Goal: Task Accomplishment & Management: Manage account settings

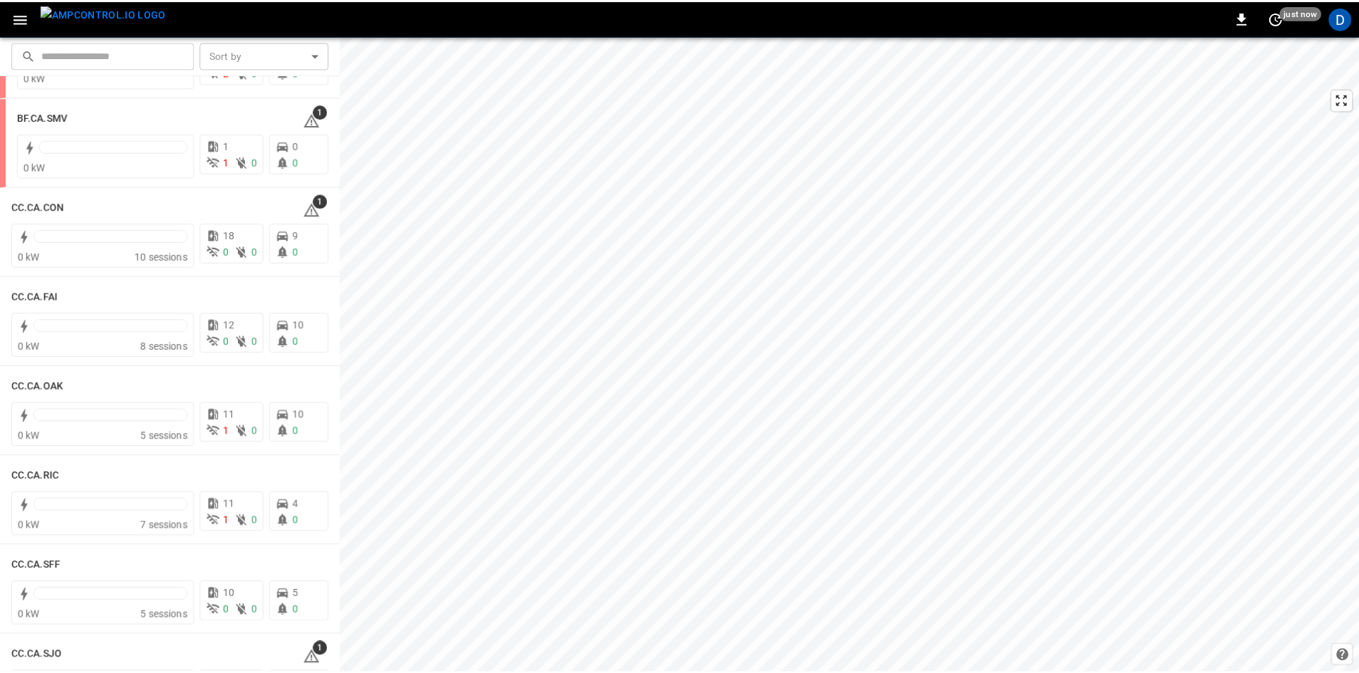
scroll to position [142, 0]
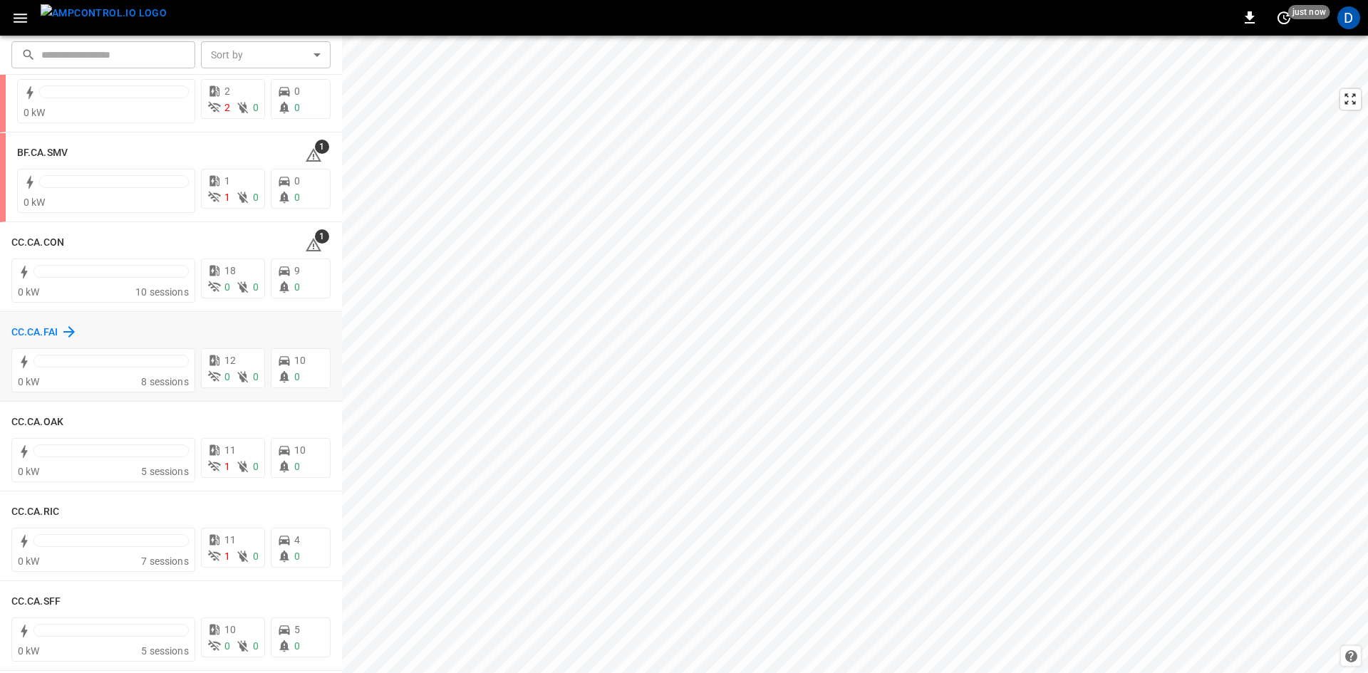
click at [22, 333] on h6 "CC.CA.FAI" at bounding box center [34, 333] width 46 height 16
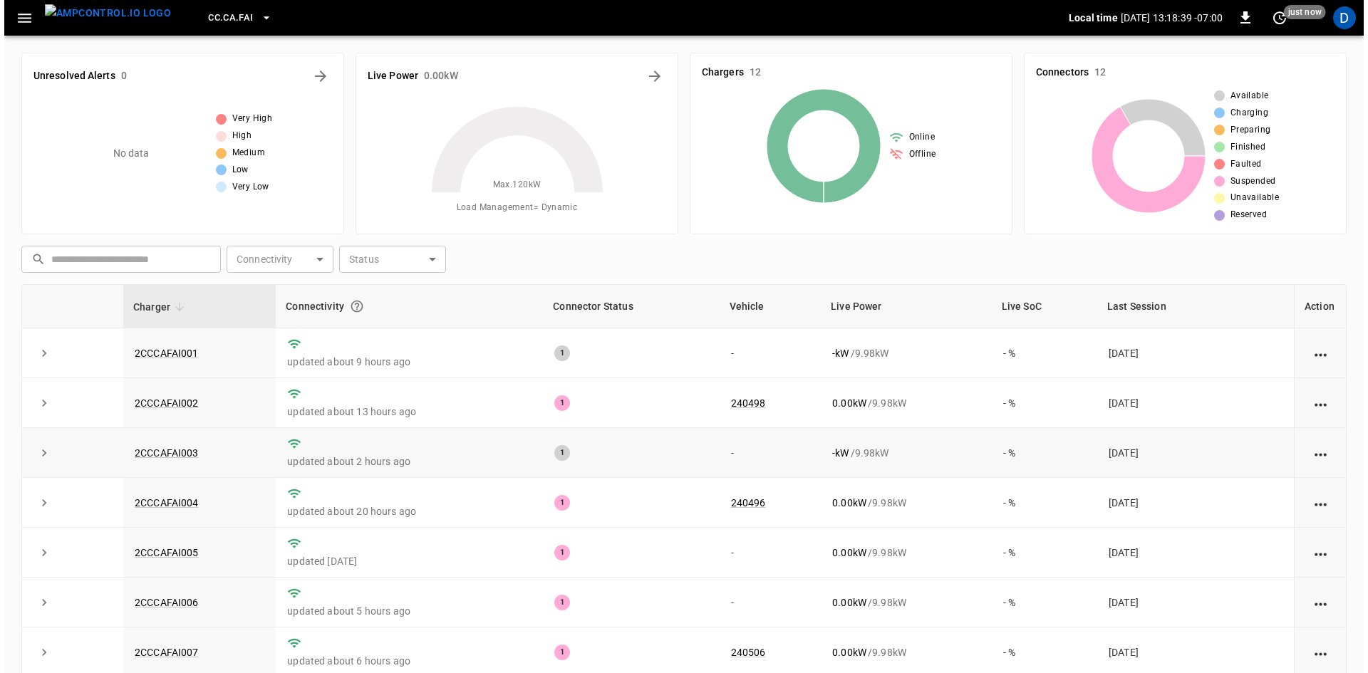
scroll to position [142, 0]
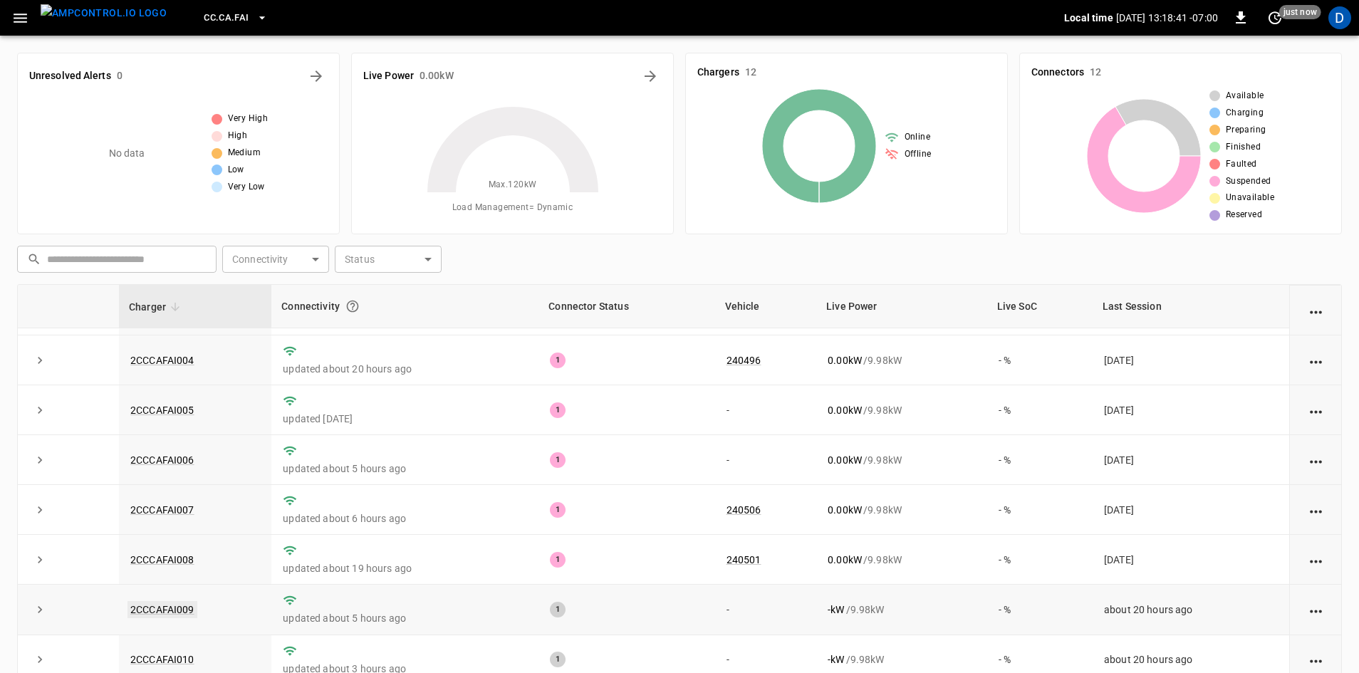
click at [186, 617] on link "2CCCAFAI009" at bounding box center [163, 609] width 70 height 17
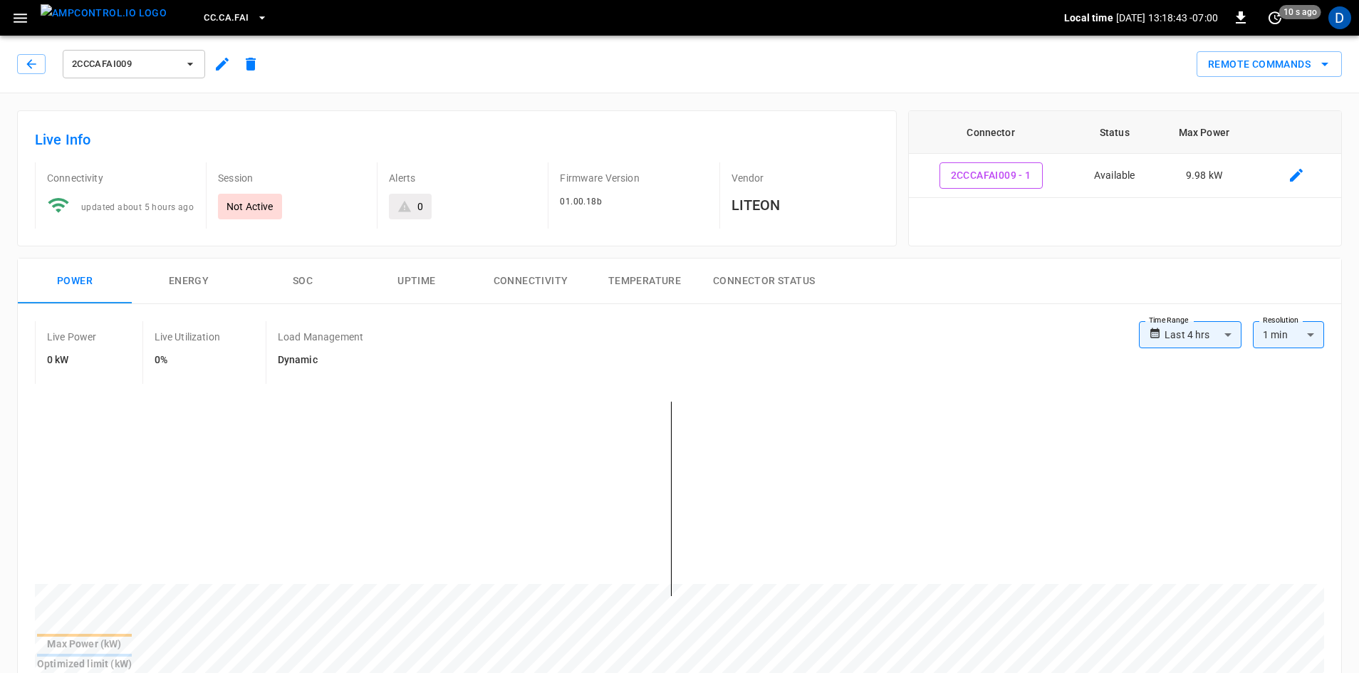
click at [150, 53] on button "2CCCAFAI009" at bounding box center [134, 64] width 142 height 28
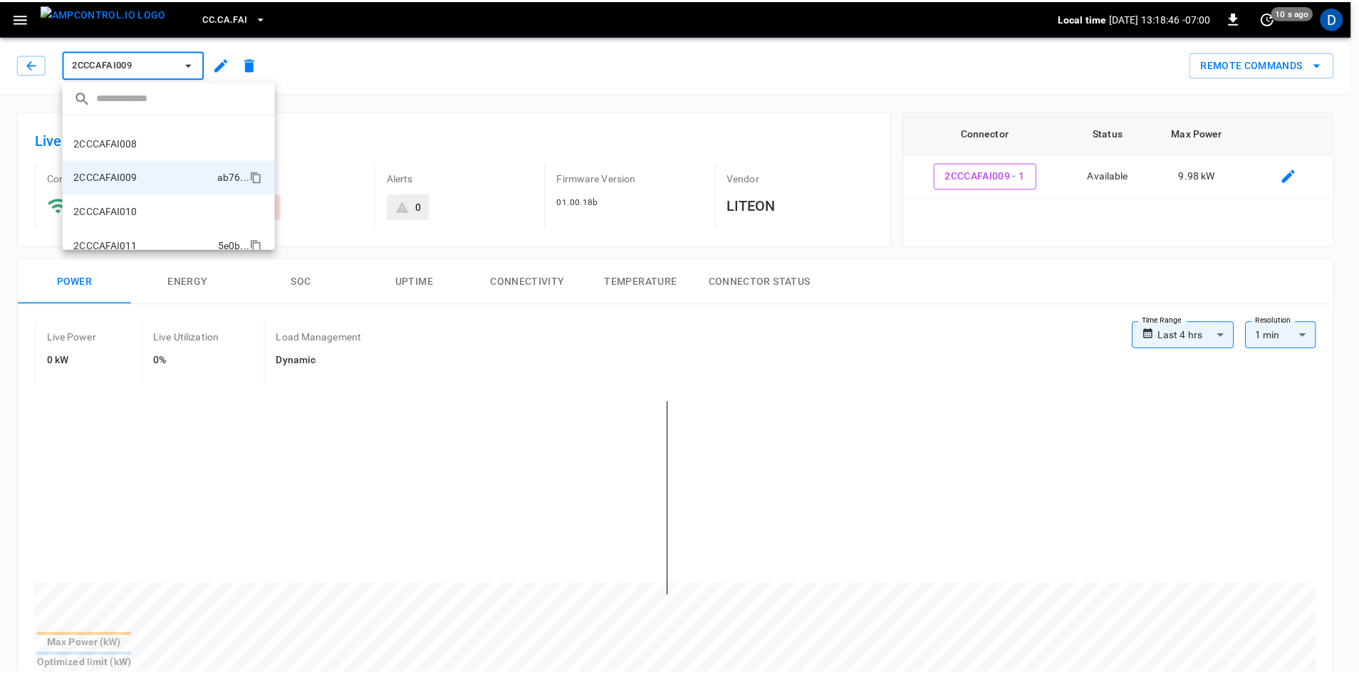
scroll to position [192, 0]
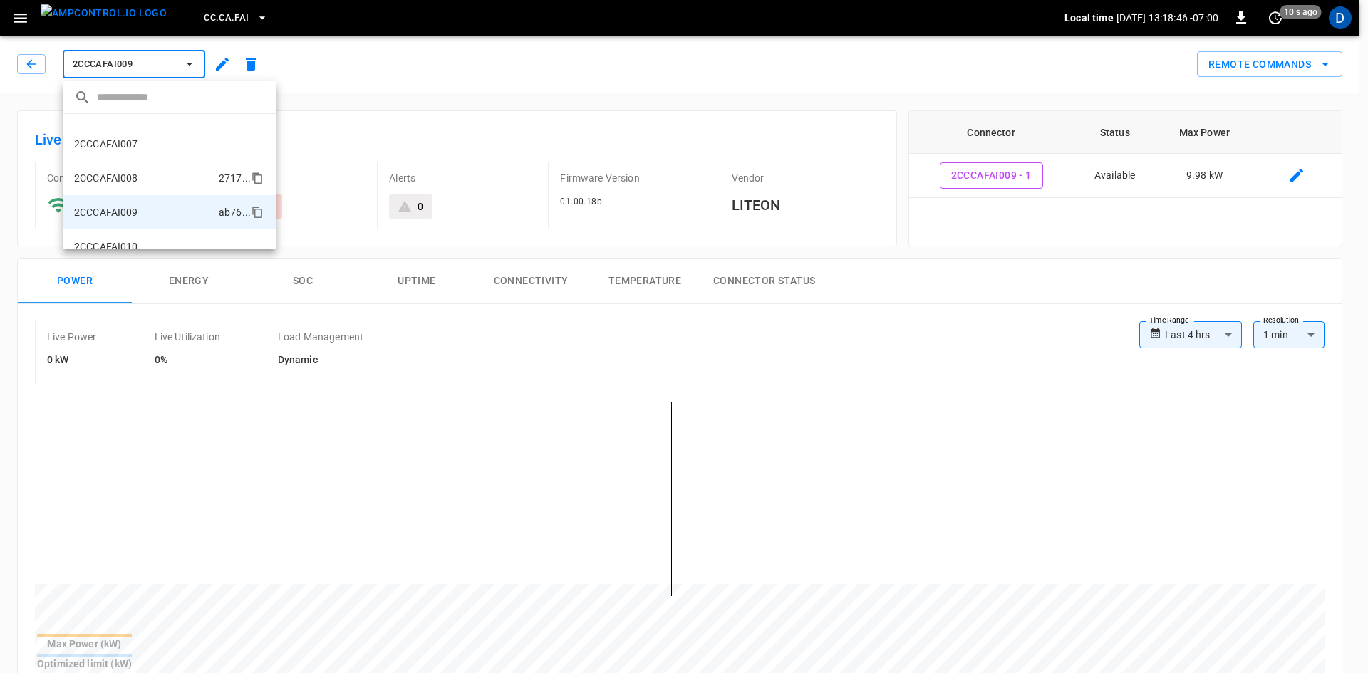
click at [142, 182] on li "2CCCAFAI008 2717 ..." at bounding box center [170, 178] width 214 height 34
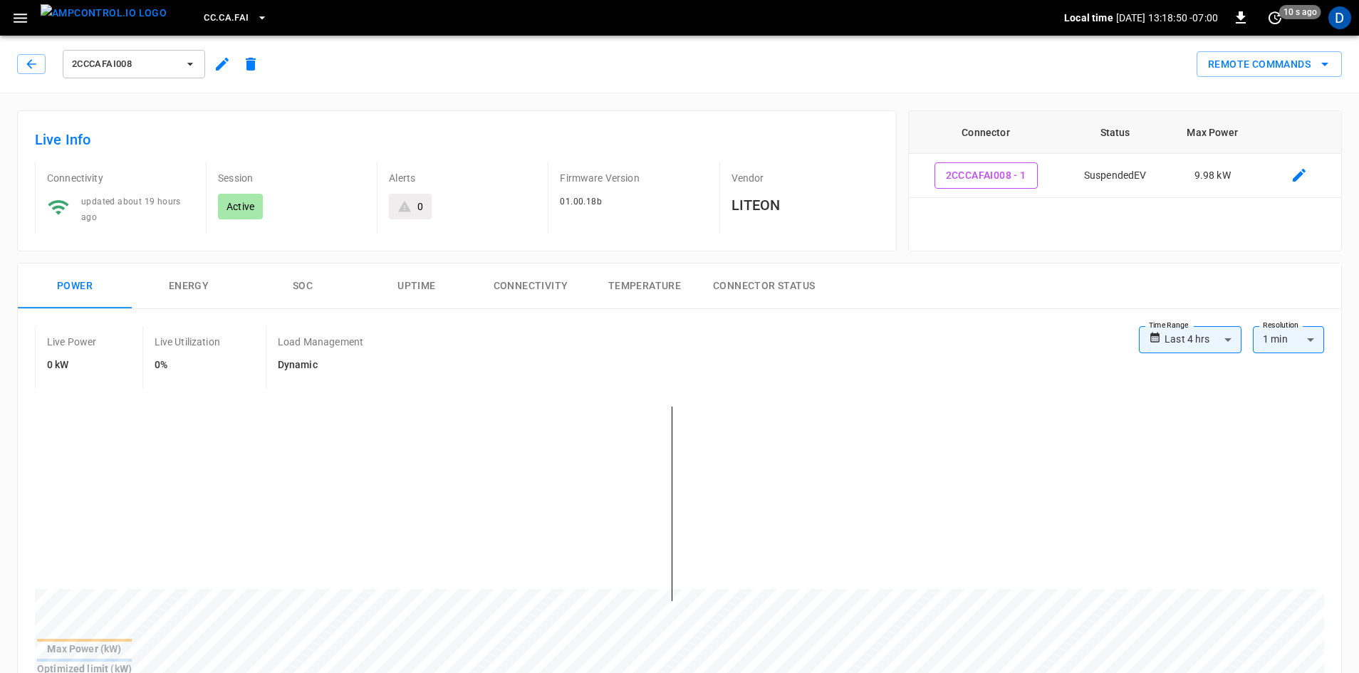
click at [112, 71] on span "2CCCAFAI008" at bounding box center [124, 64] width 105 height 16
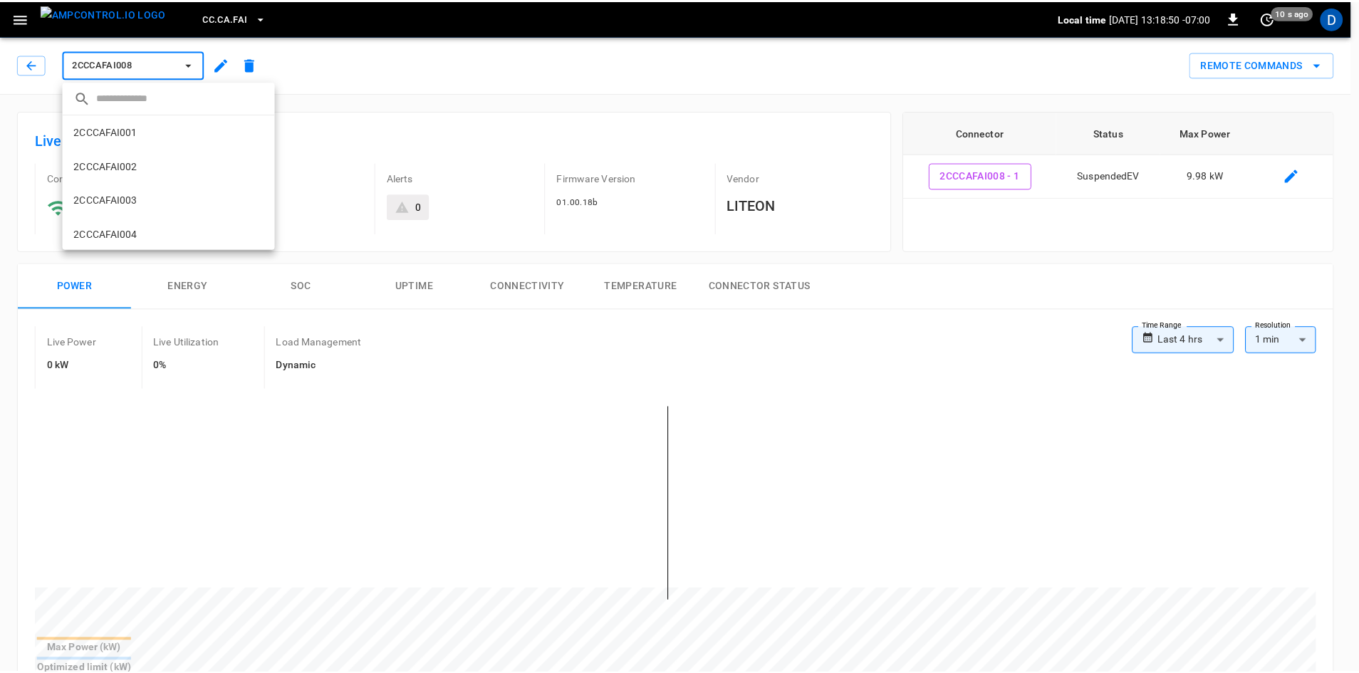
scroll to position [229, 0]
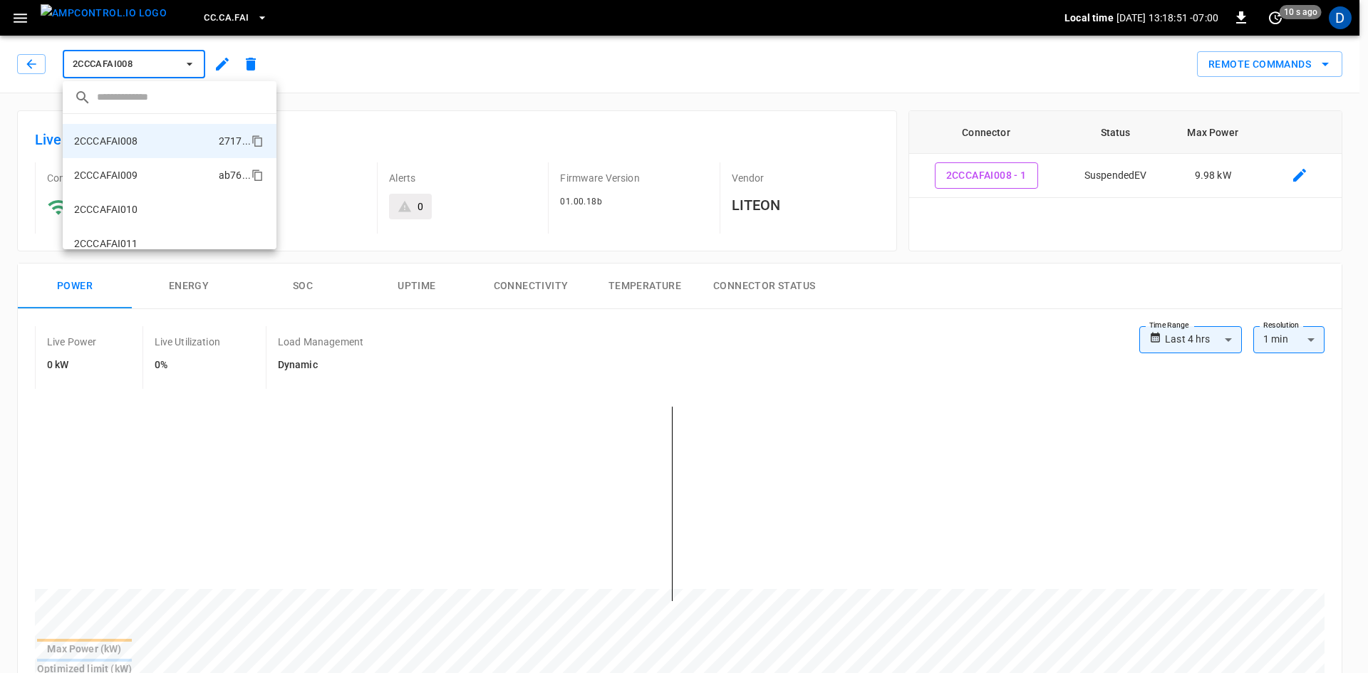
click at [119, 184] on li "2CCCAFAI009 ab76 ..." at bounding box center [170, 175] width 214 height 34
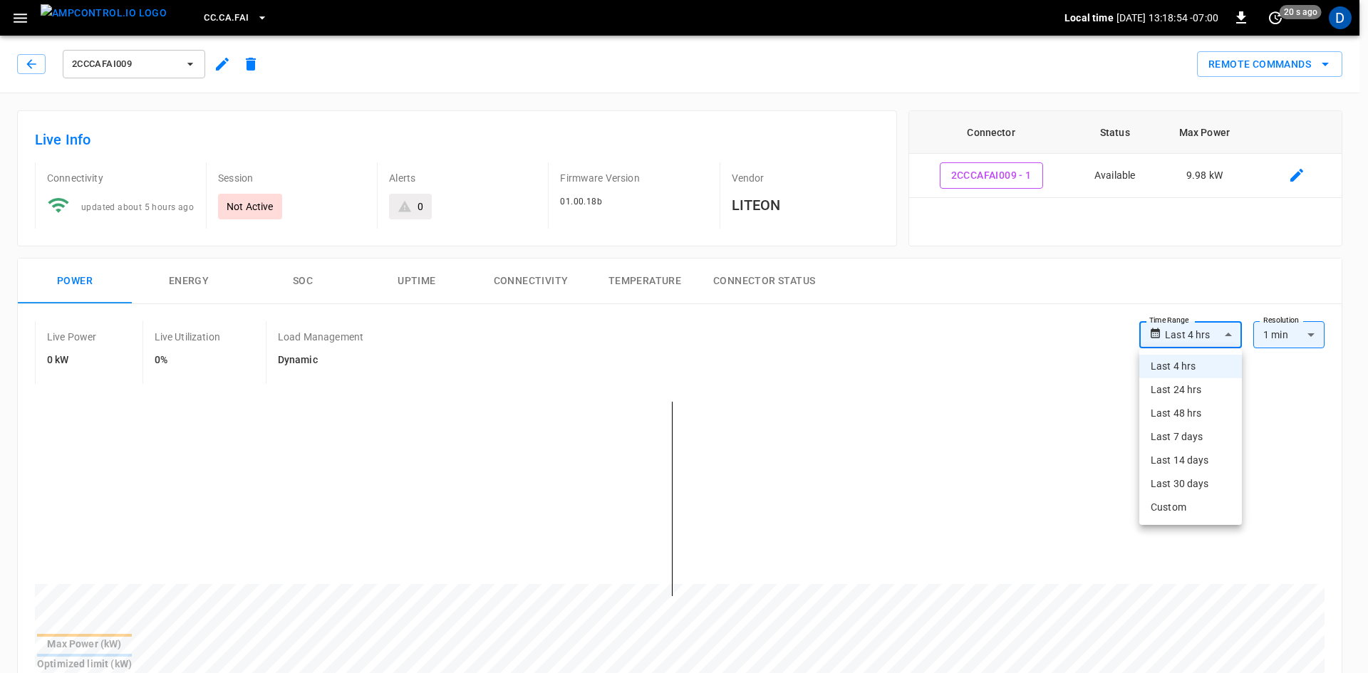
click at [1187, 413] on li "Last 48 hrs" at bounding box center [1190, 414] width 103 height 24
type input "**********"
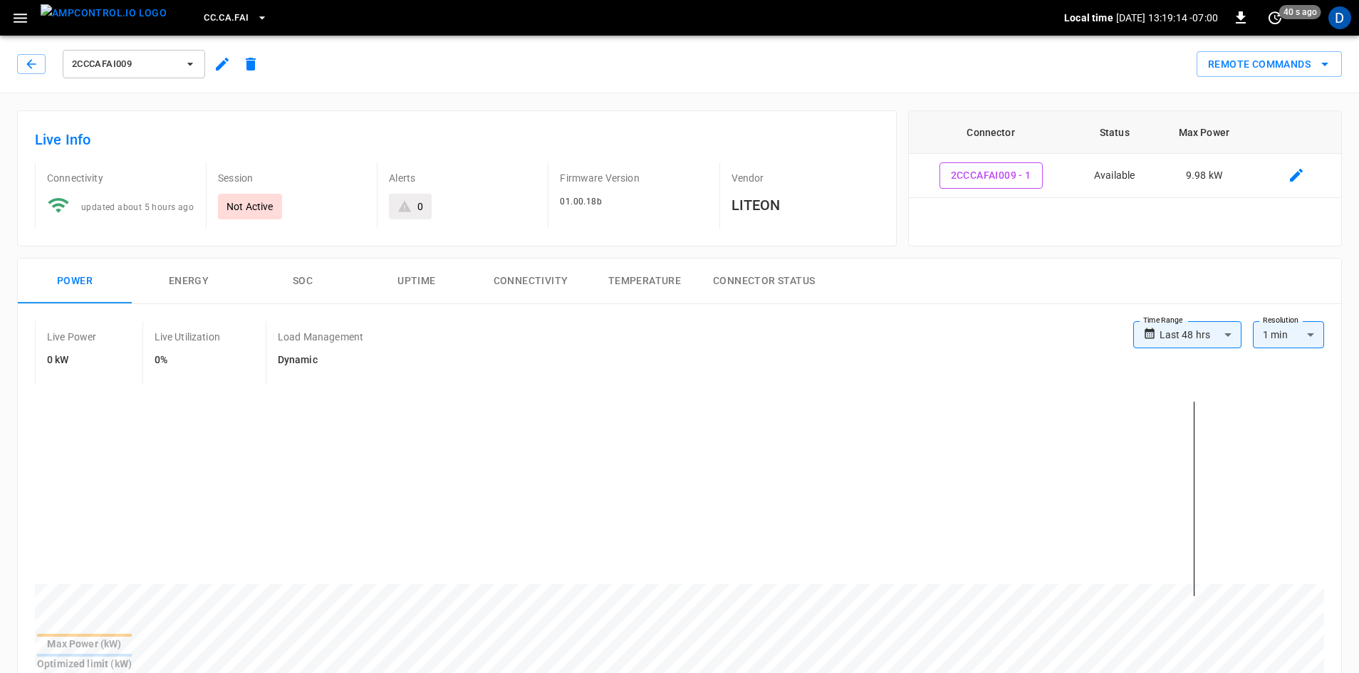
click at [214, 65] on icon "button" at bounding box center [222, 64] width 17 height 17
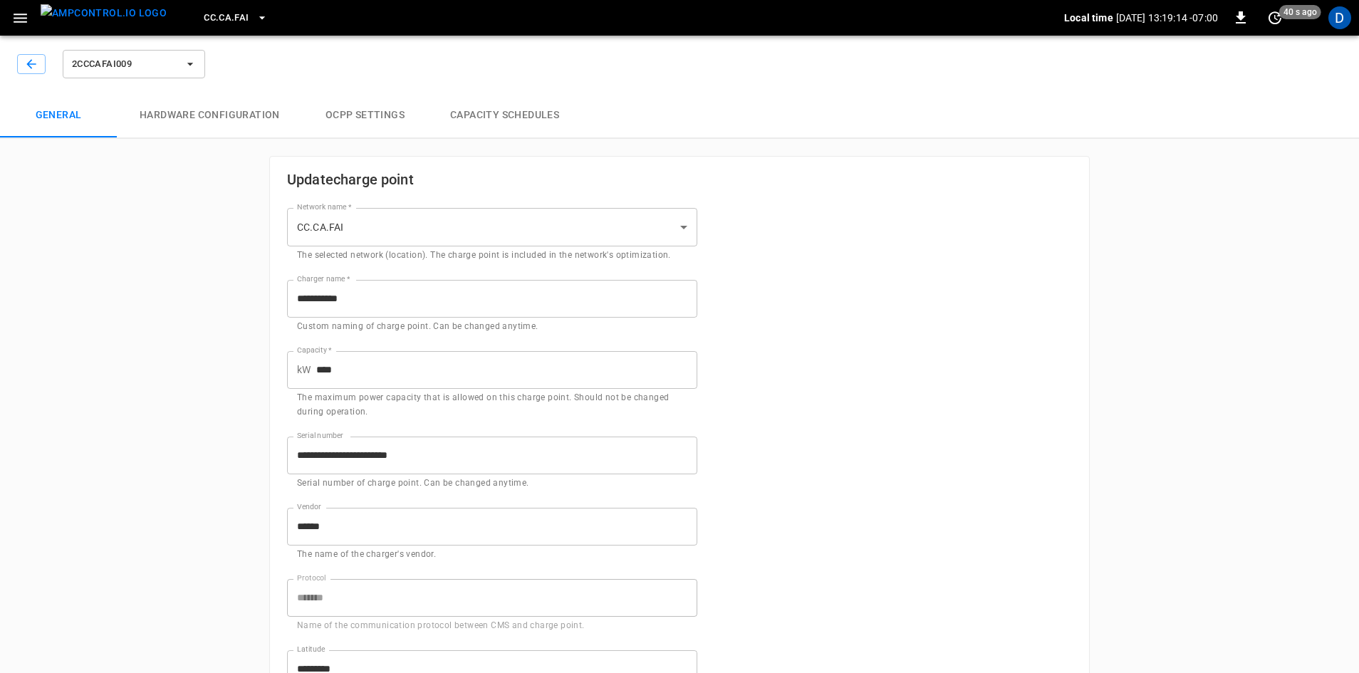
type input "**********"
click at [487, 112] on button "Capacity Schedules" at bounding box center [504, 116] width 155 height 46
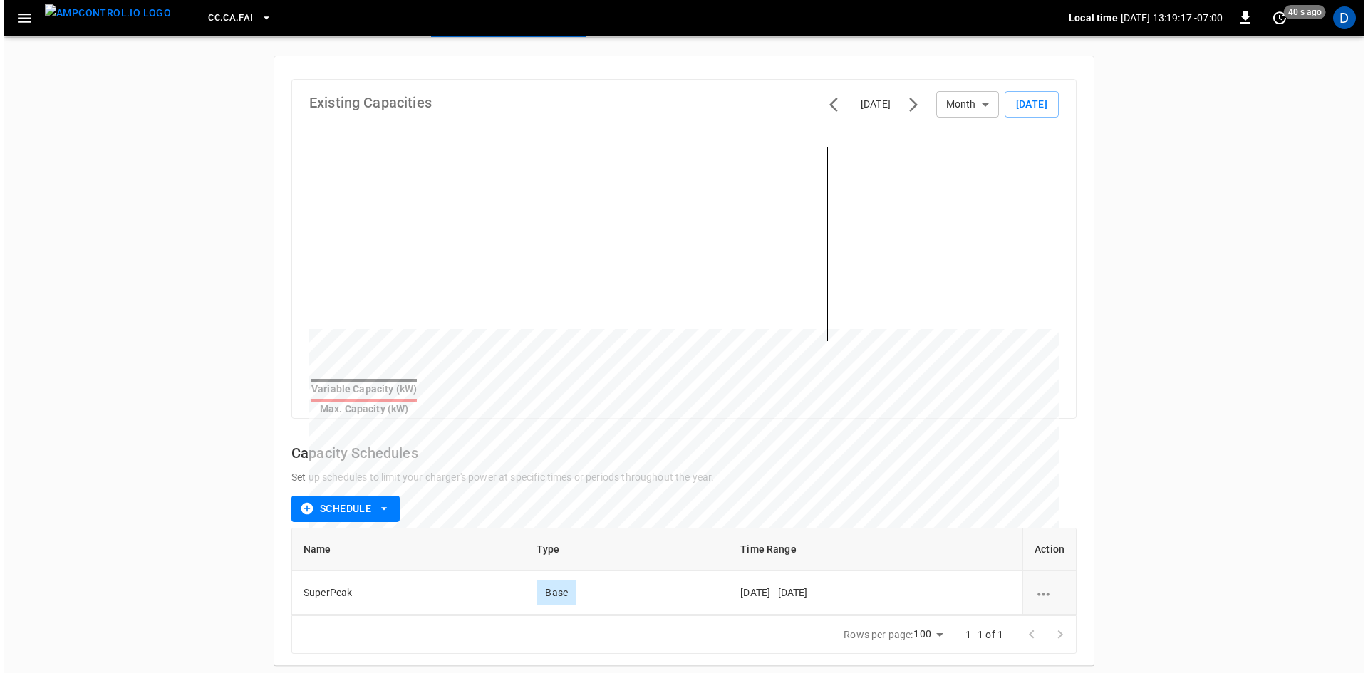
scroll to position [102, 0]
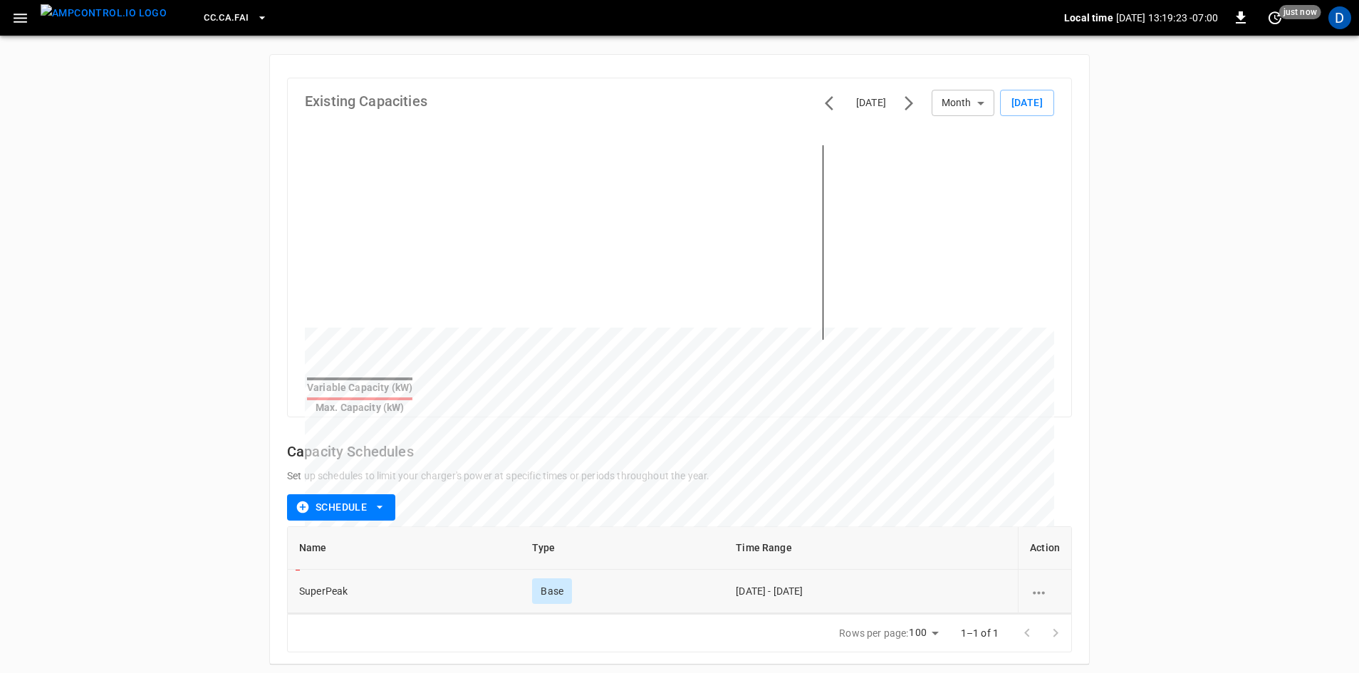
click at [1044, 591] on icon "schedule options" at bounding box center [1039, 592] width 12 height 3
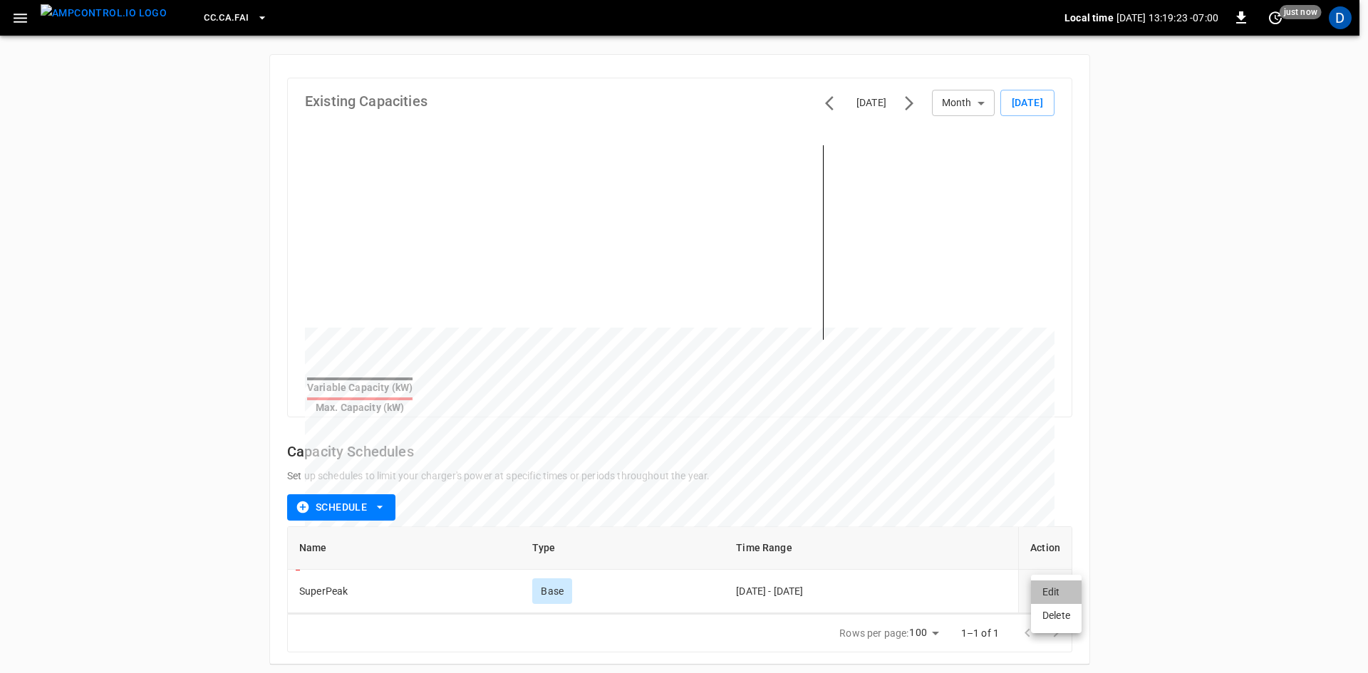
click at [1044, 591] on li "Edit" at bounding box center [1056, 593] width 51 height 24
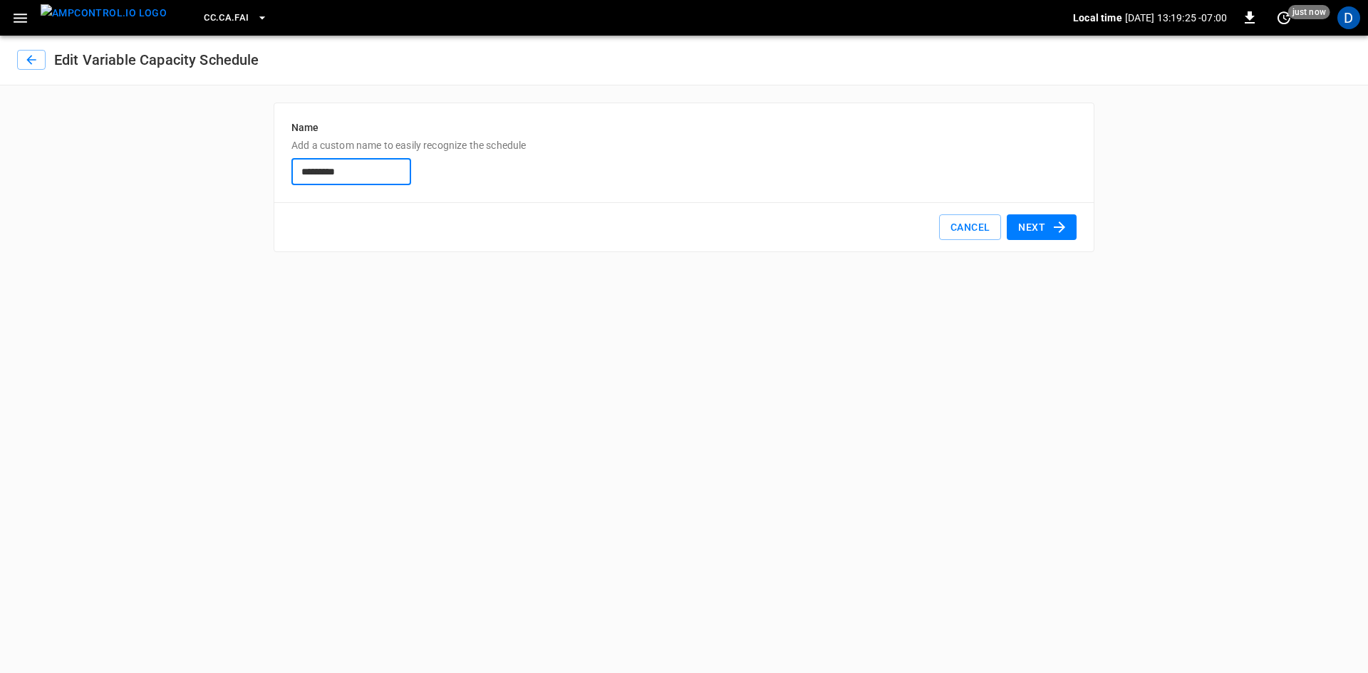
click at [1044, 226] on button "Next" at bounding box center [1042, 227] width 70 height 26
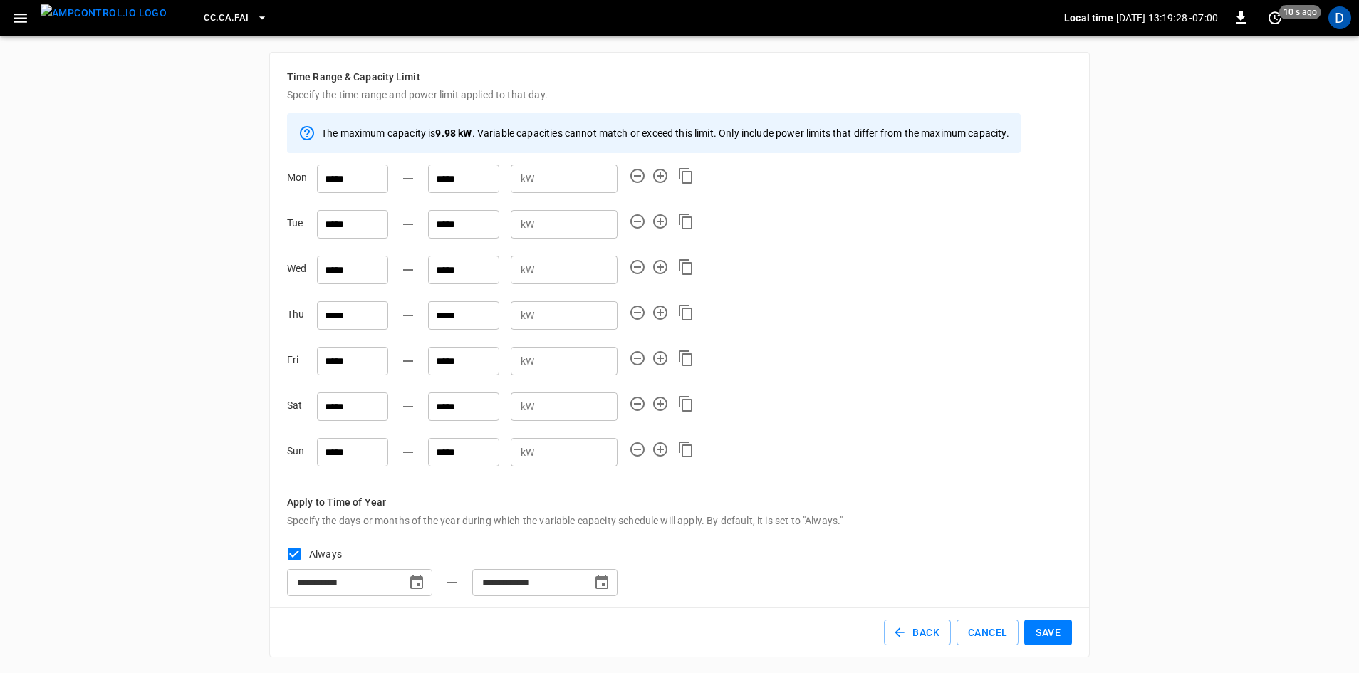
scroll to position [52, 0]
click at [1047, 632] on button "Save" at bounding box center [1048, 631] width 48 height 26
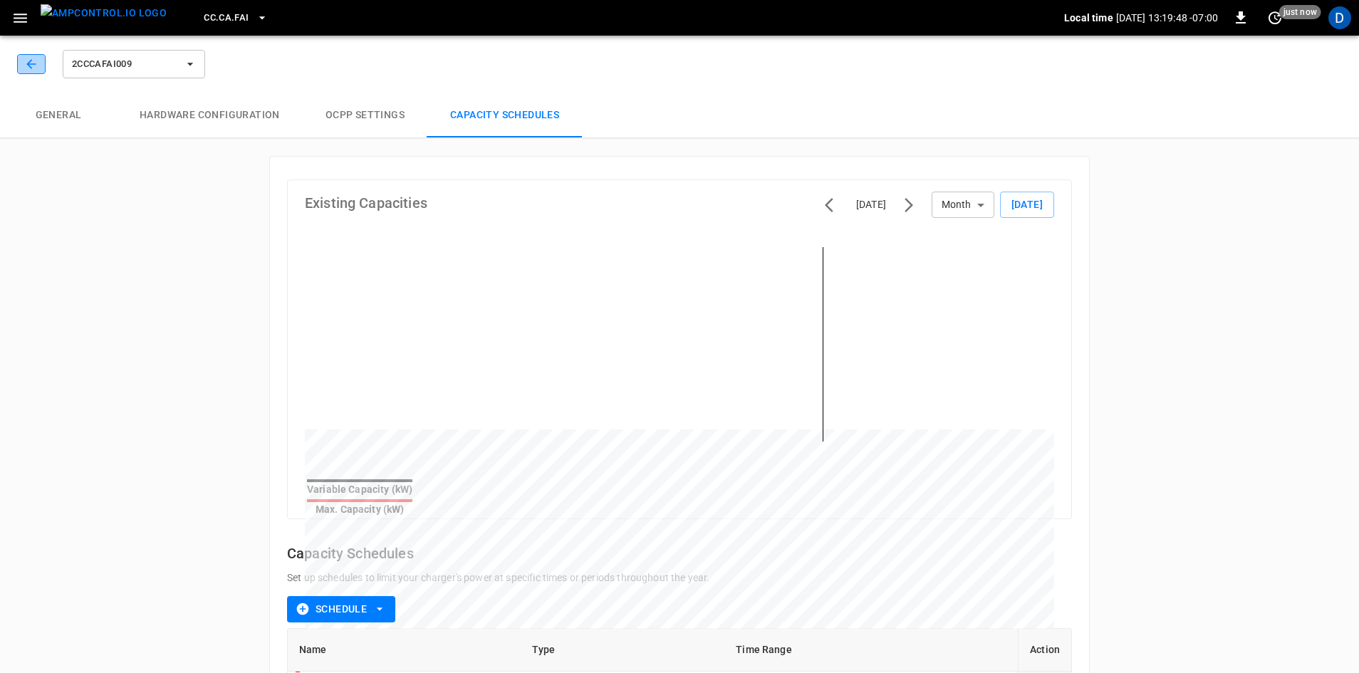
click at [24, 59] on icon "button" at bounding box center [31, 64] width 14 height 14
click at [36, 19] on div "CC.CA.FAI Local time [DATE] 13:19:50 -07:00 0 just now D" at bounding box center [679, 18] width 1359 height 36
click at [24, 20] on icon "button" at bounding box center [20, 18] width 18 height 18
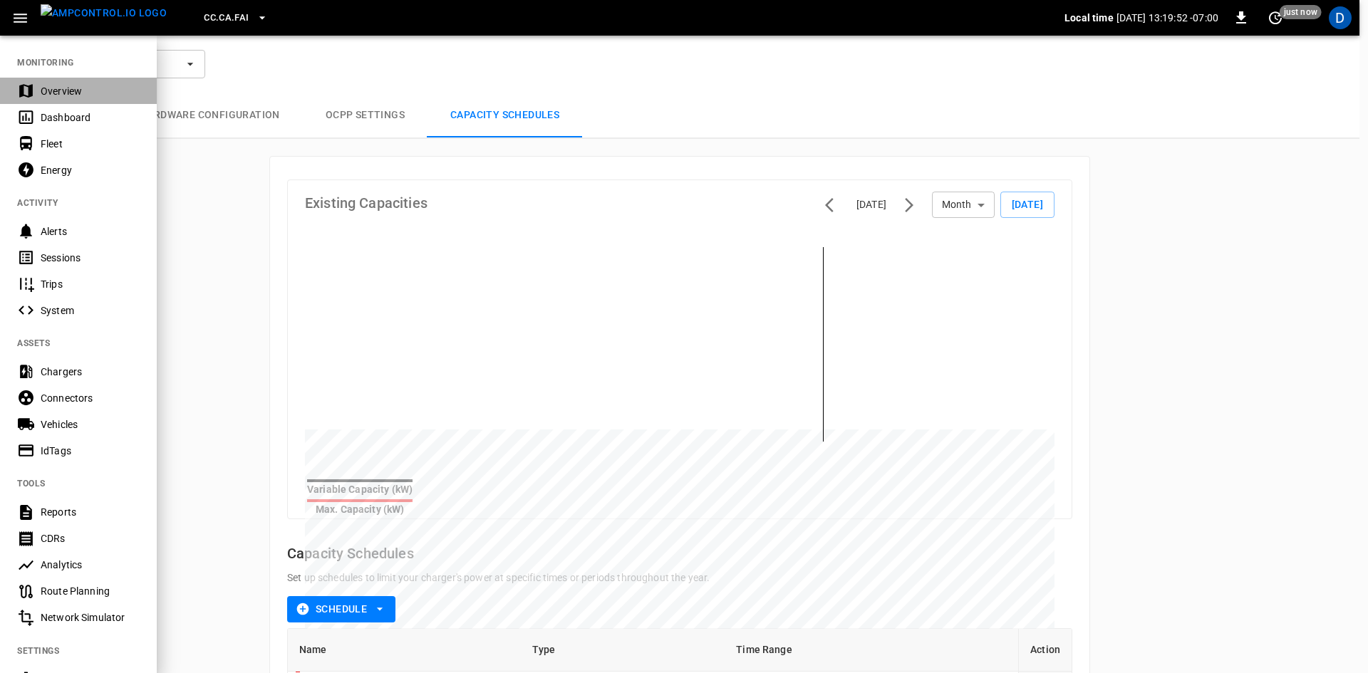
click at [51, 85] on div "Overview" at bounding box center [90, 91] width 99 height 14
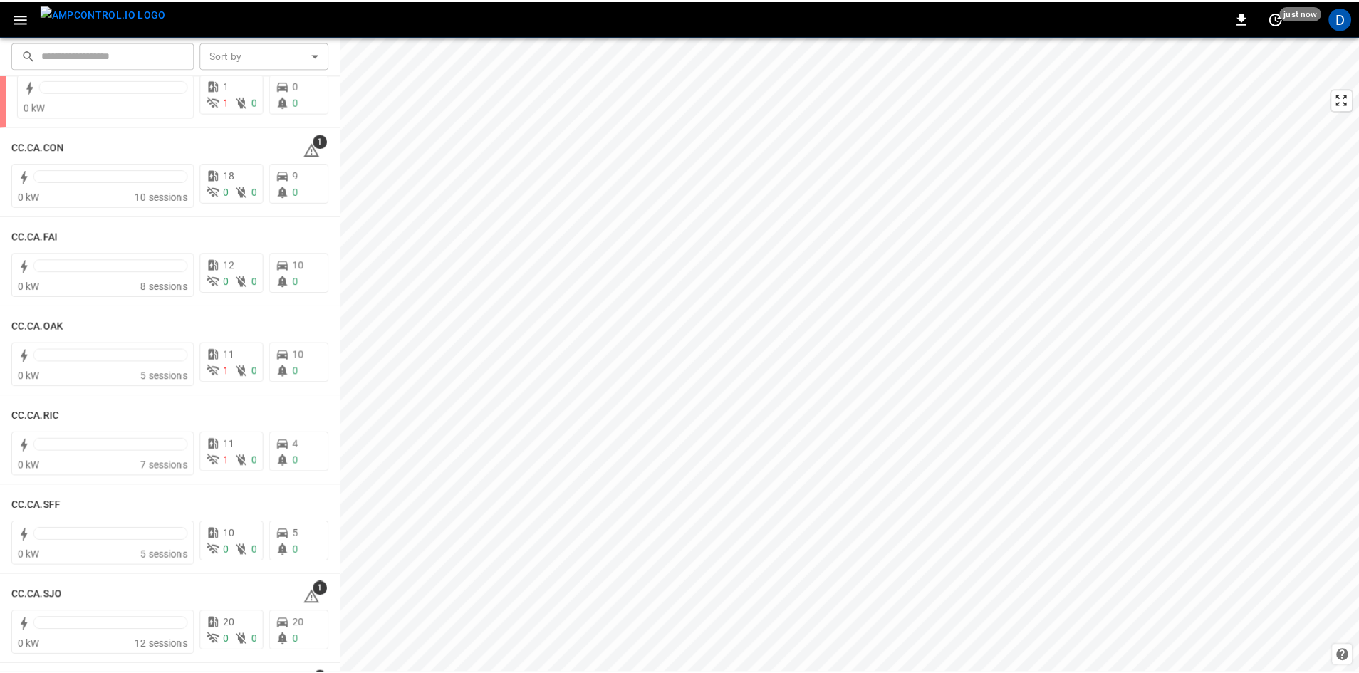
scroll to position [214, 0]
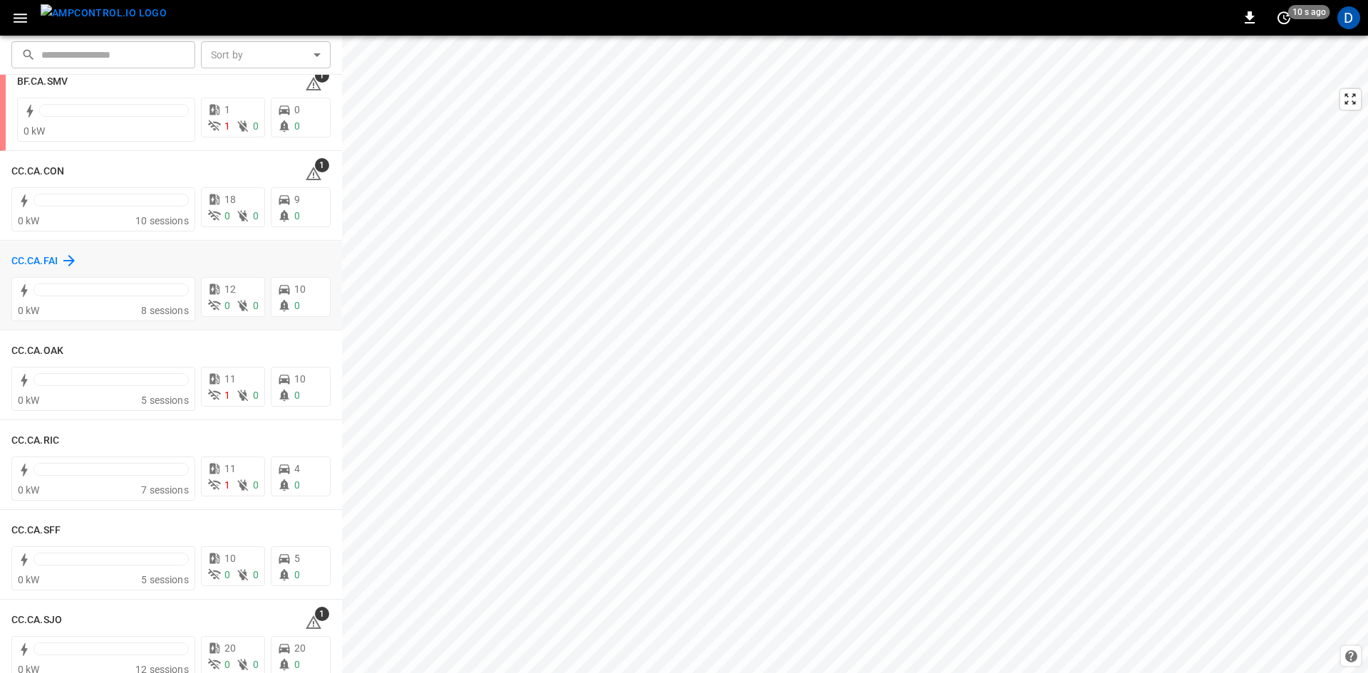
click at [33, 262] on h6 "CC.CA.FAI" at bounding box center [34, 262] width 46 height 16
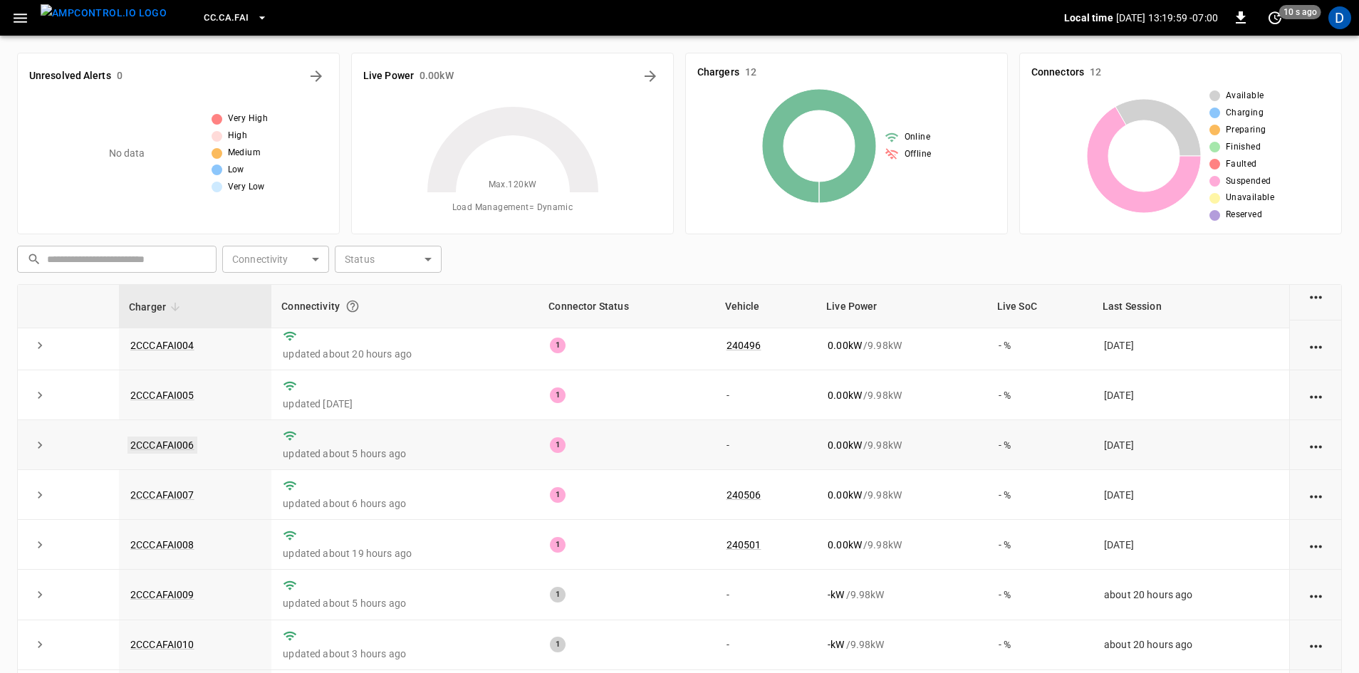
scroll to position [180, 0]
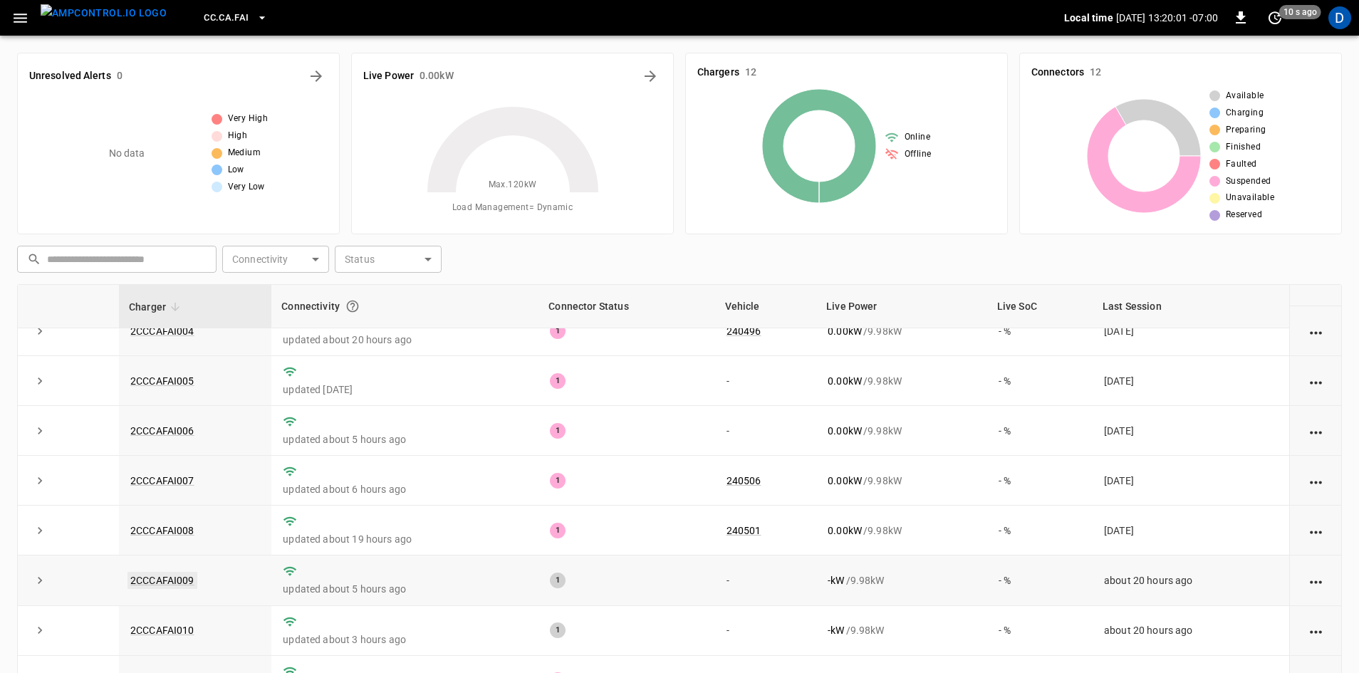
click at [187, 573] on link "2CCCAFAI009" at bounding box center [163, 580] width 70 height 17
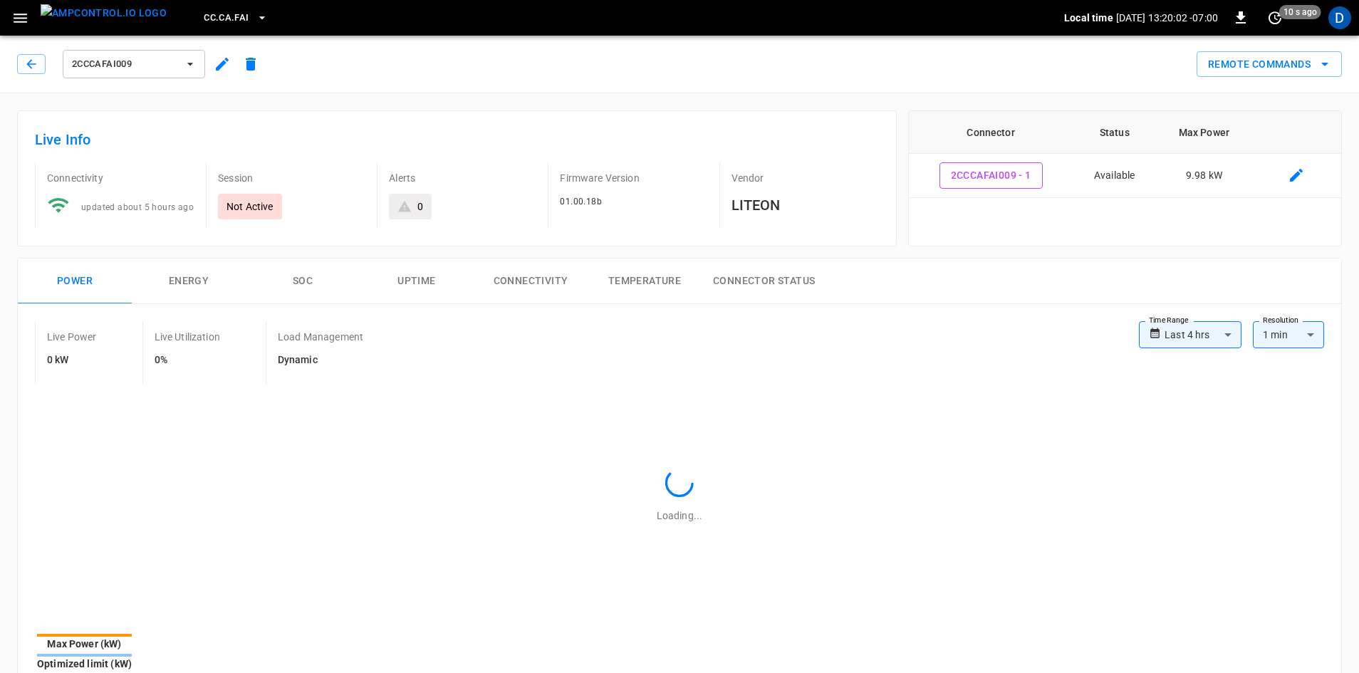
type input "**********"
click at [217, 65] on icon "button" at bounding box center [222, 64] width 17 height 17
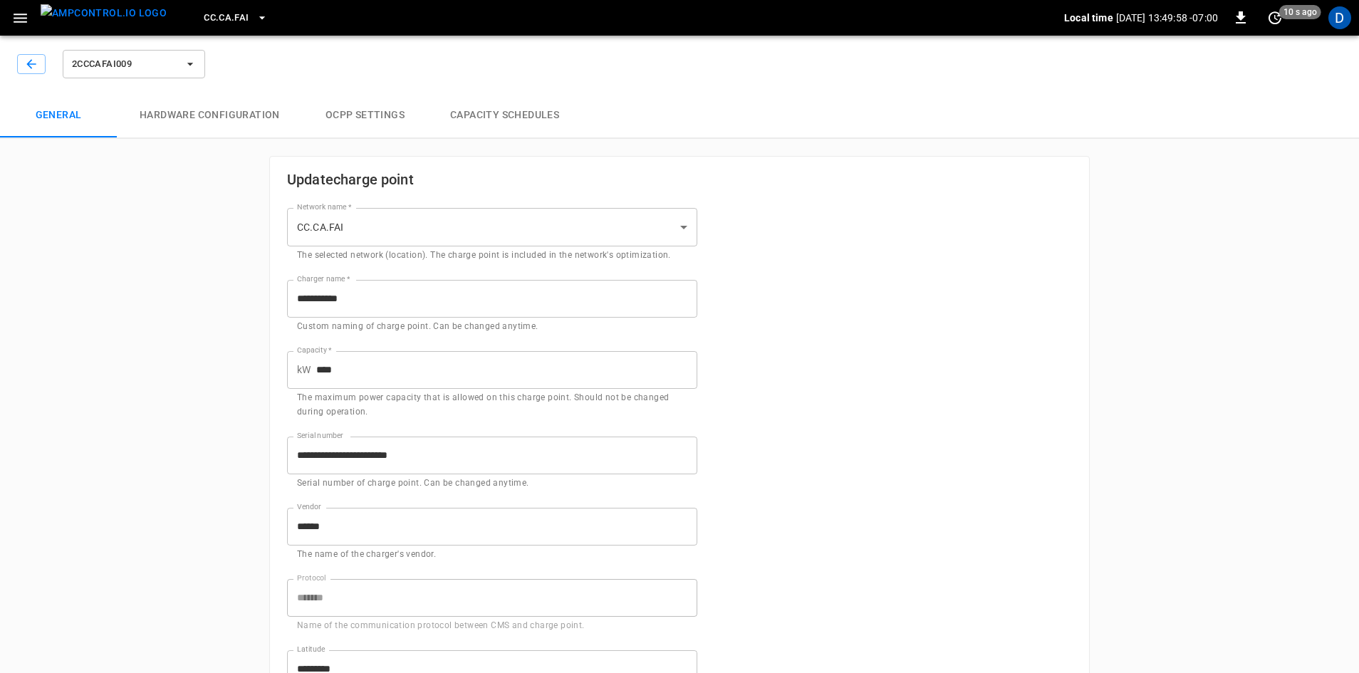
type input "**********"
click at [495, 120] on button "Capacity Schedules" at bounding box center [504, 116] width 155 height 46
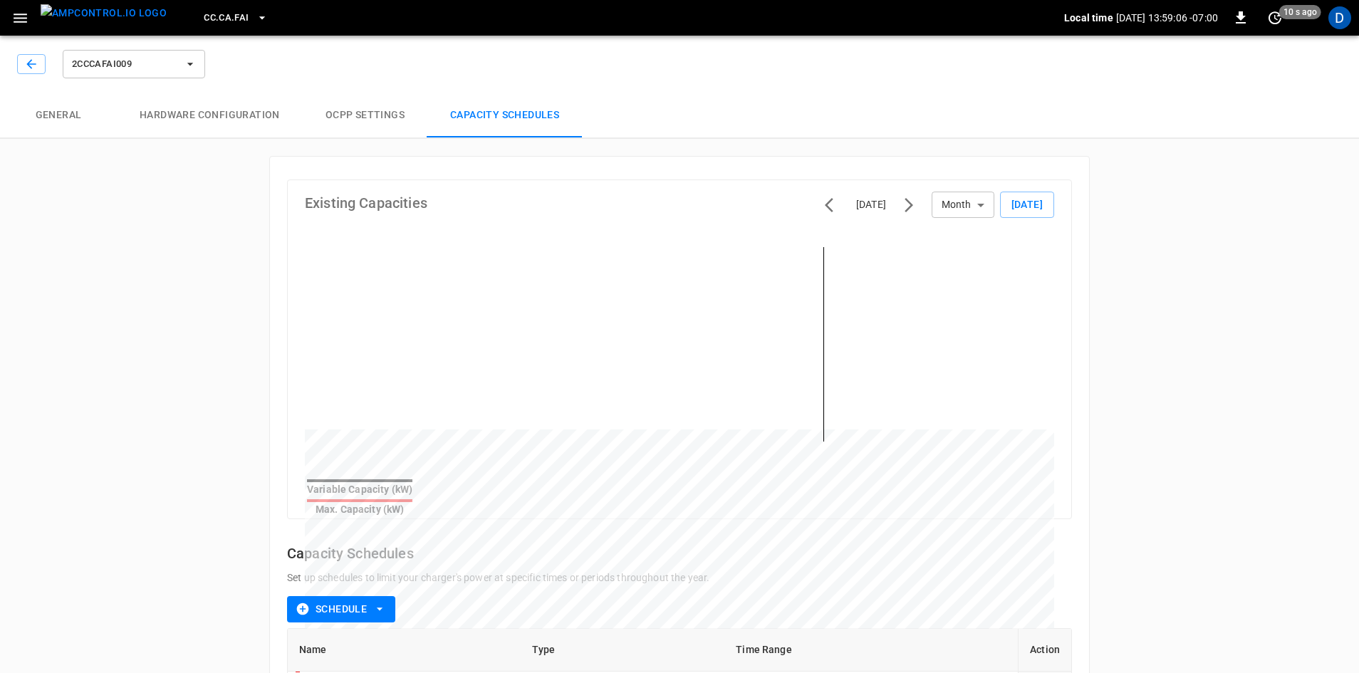
click at [29, 24] on button "button" at bounding box center [20, 18] width 29 height 26
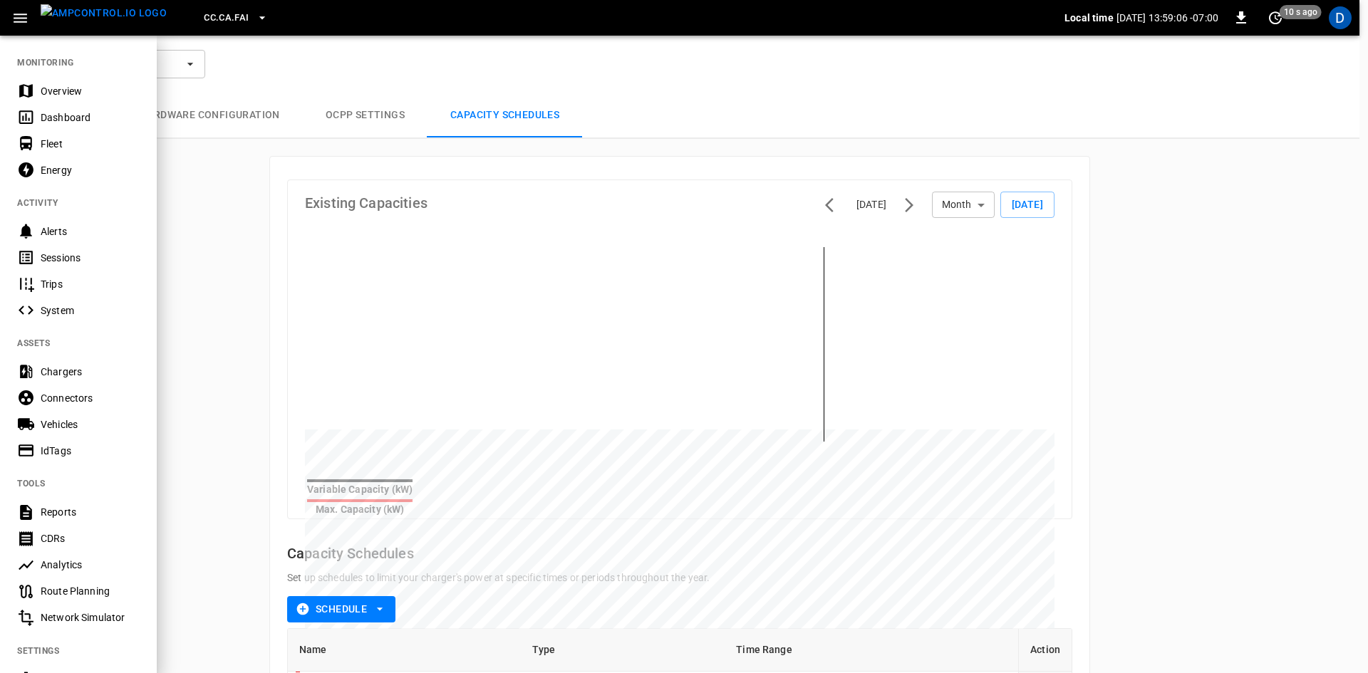
click at [49, 113] on div "Dashboard" at bounding box center [90, 117] width 99 height 14
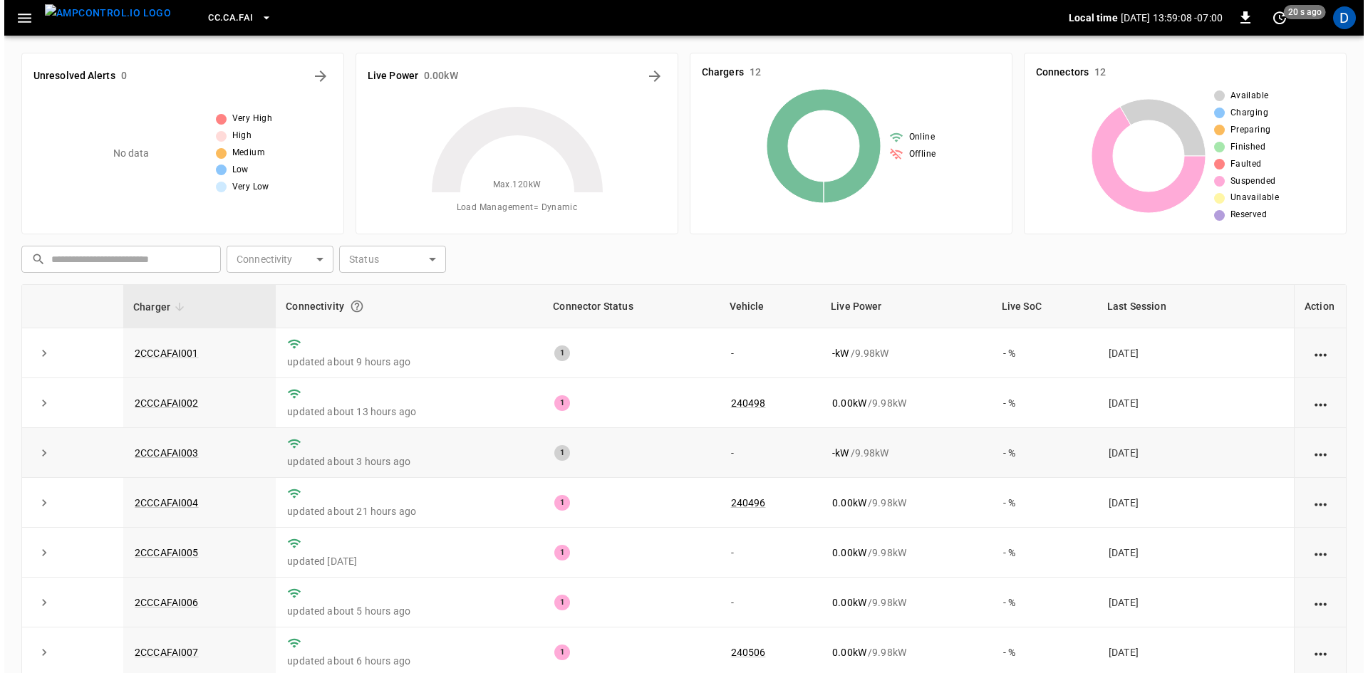
scroll to position [180, 0]
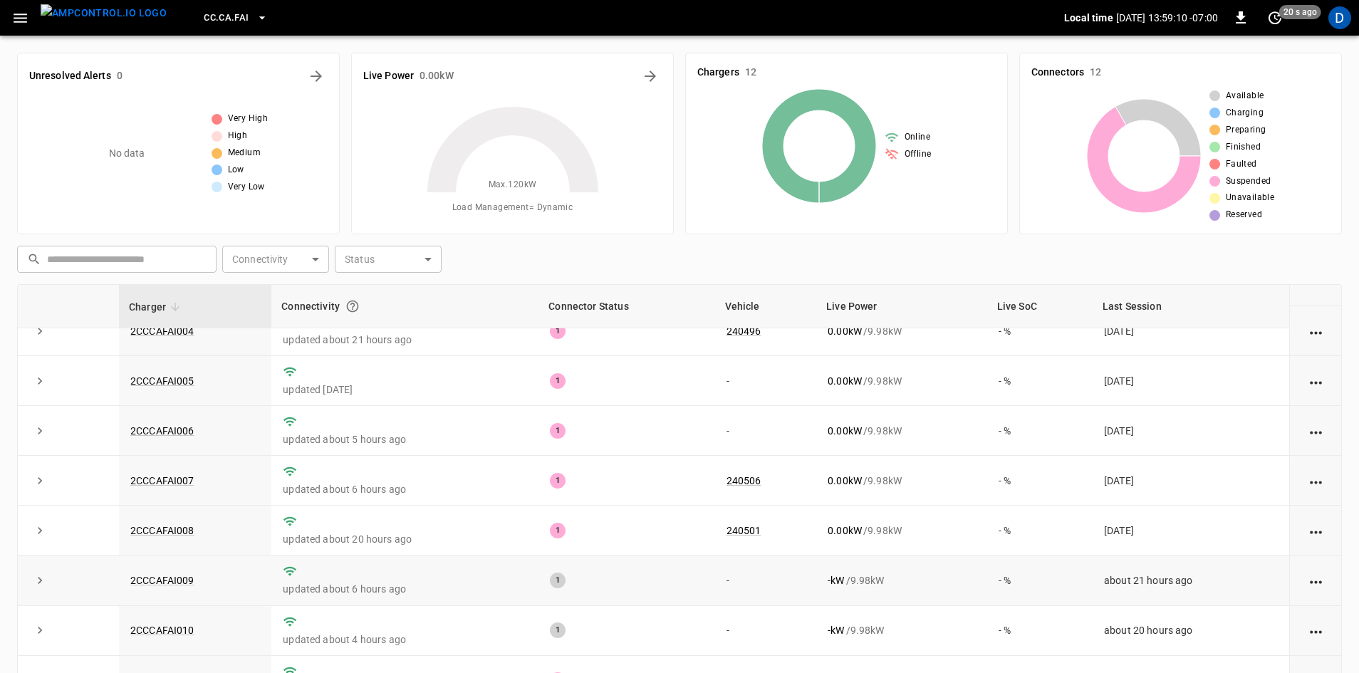
click at [169, 571] on td "2CCCAFAI009" at bounding box center [195, 581] width 152 height 50
click at [167, 572] on link "2CCCAFAI009" at bounding box center [163, 580] width 70 height 17
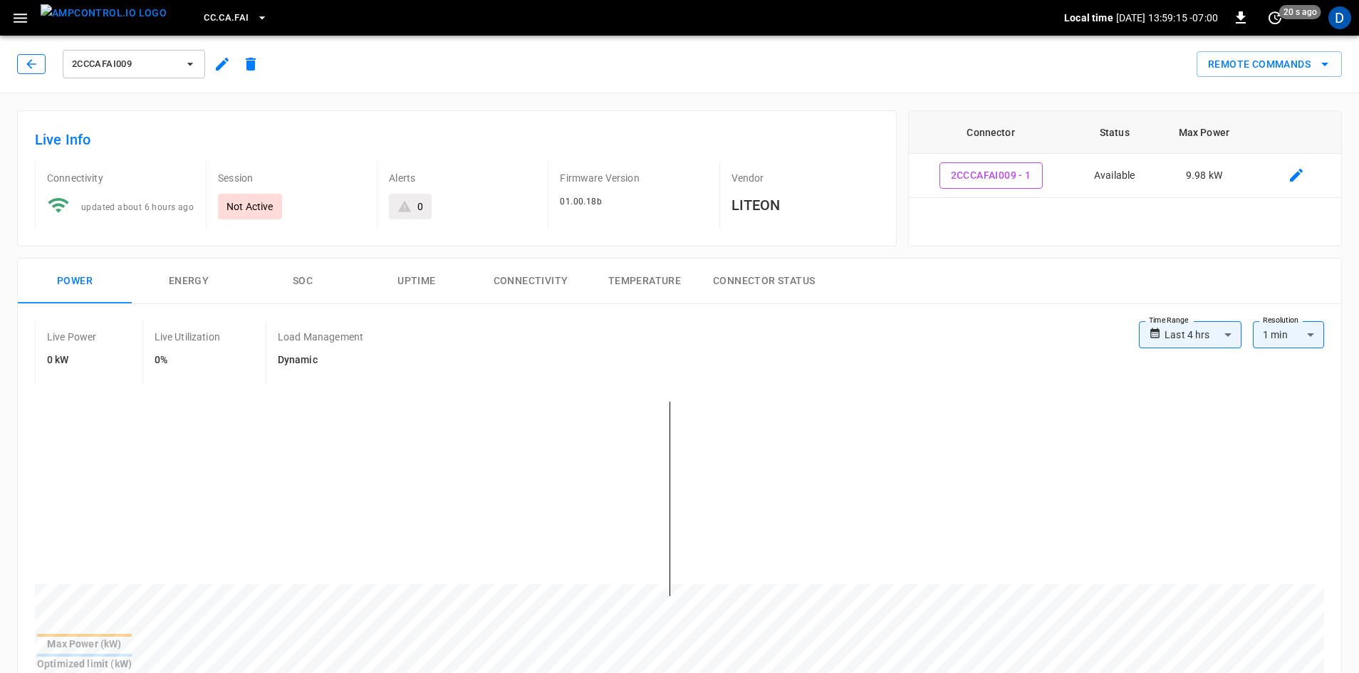
click at [39, 58] on button "button" at bounding box center [31, 64] width 28 height 20
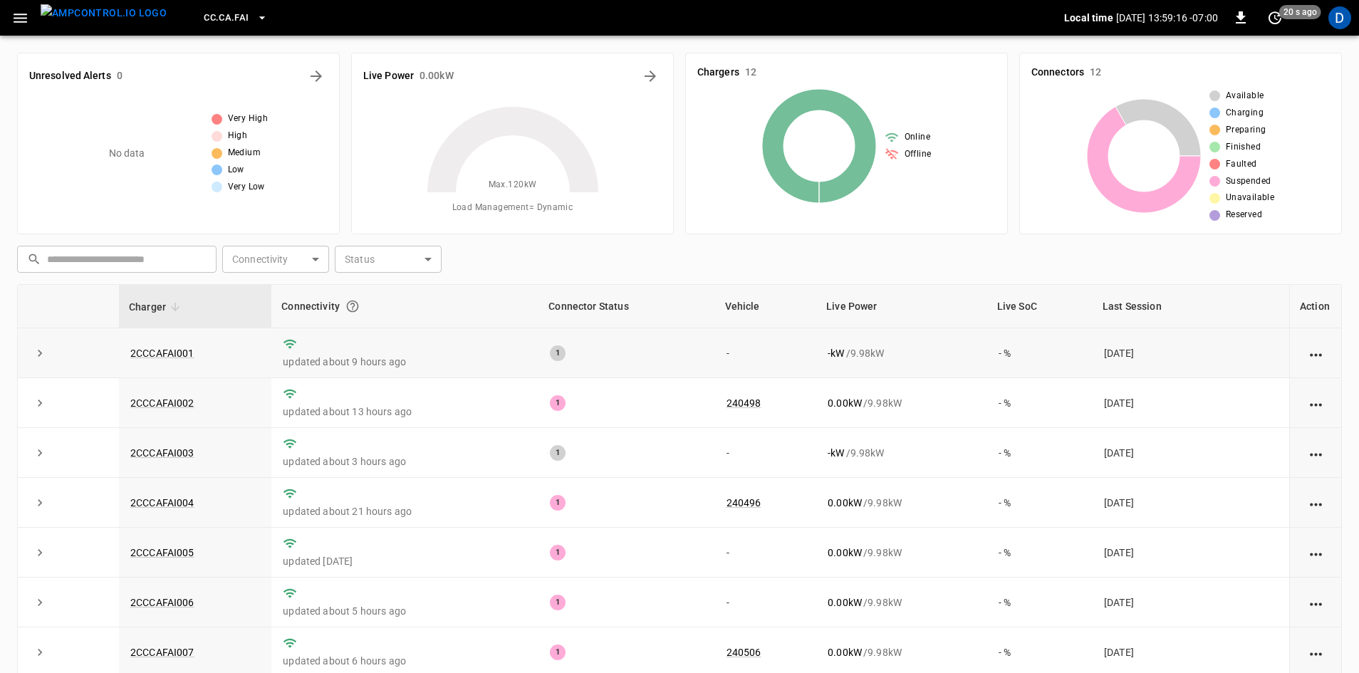
click at [167, 359] on td "2CCCAFAI001" at bounding box center [195, 353] width 152 height 50
click at [167, 358] on link "2CCCAFAI001" at bounding box center [163, 353] width 70 height 17
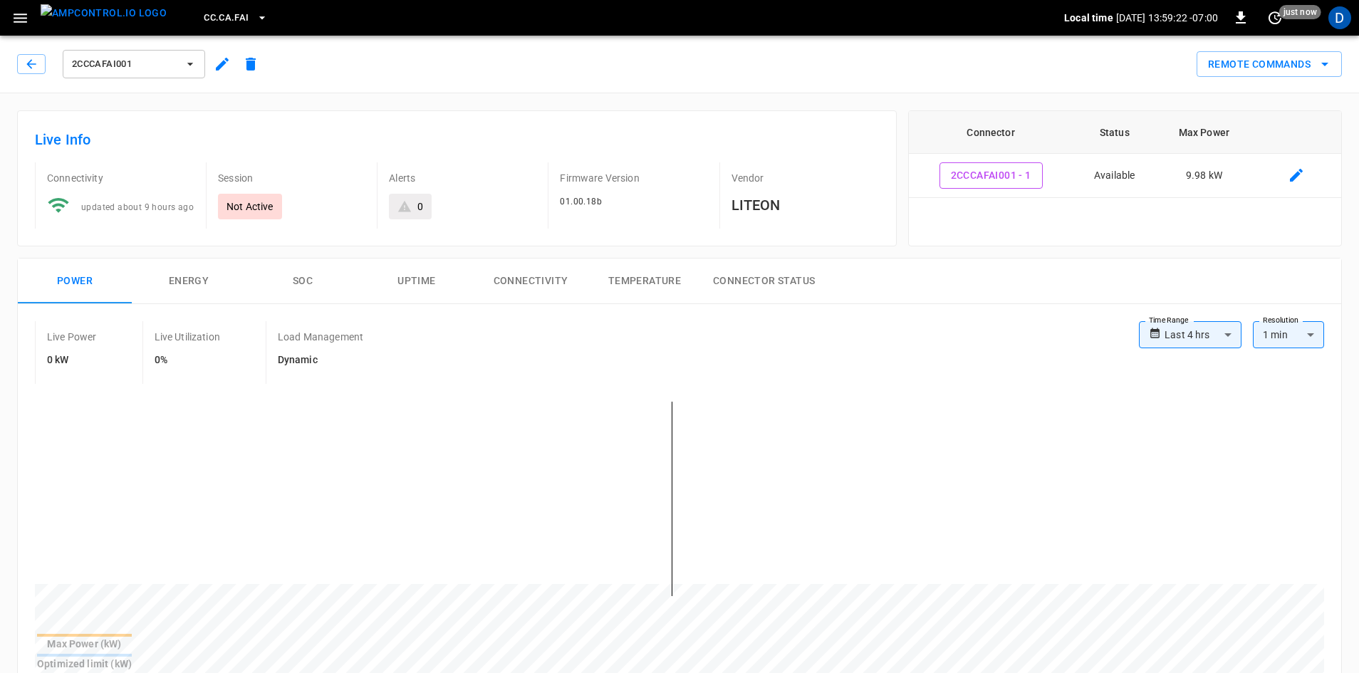
click at [24, 21] on icon "button" at bounding box center [21, 18] width 14 height 9
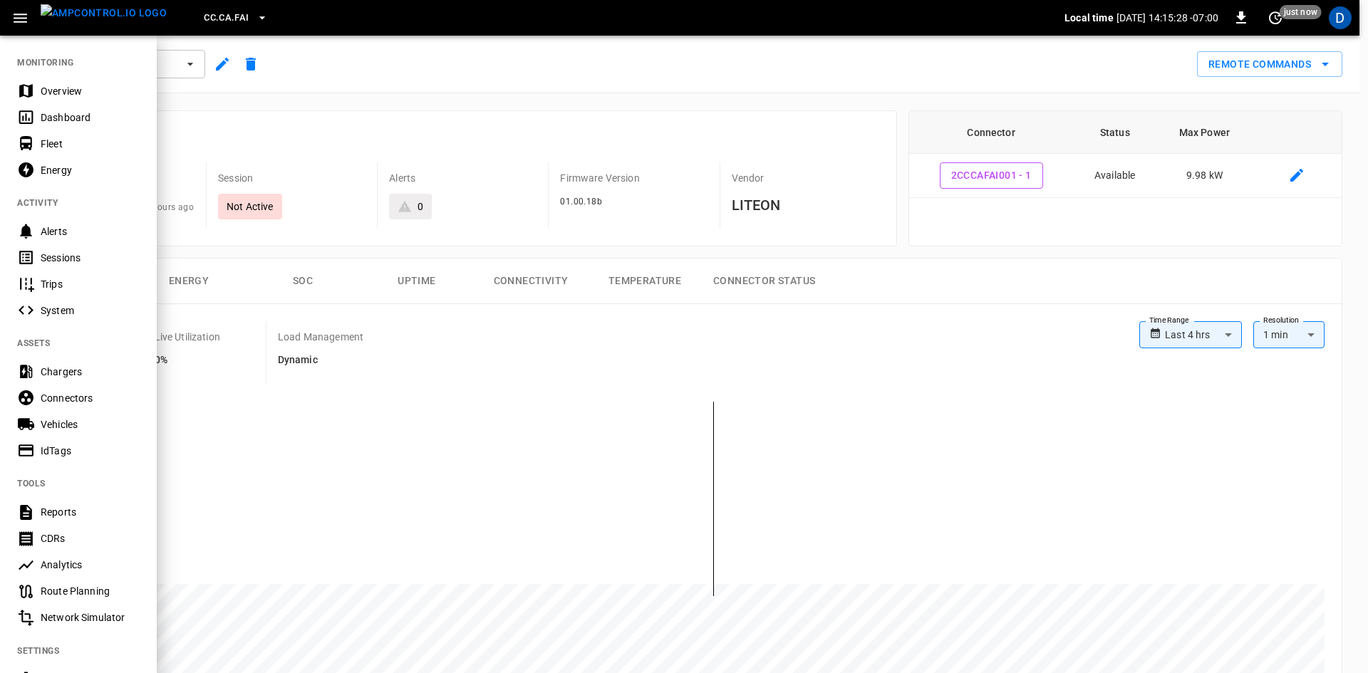
scroll to position [150, 0]
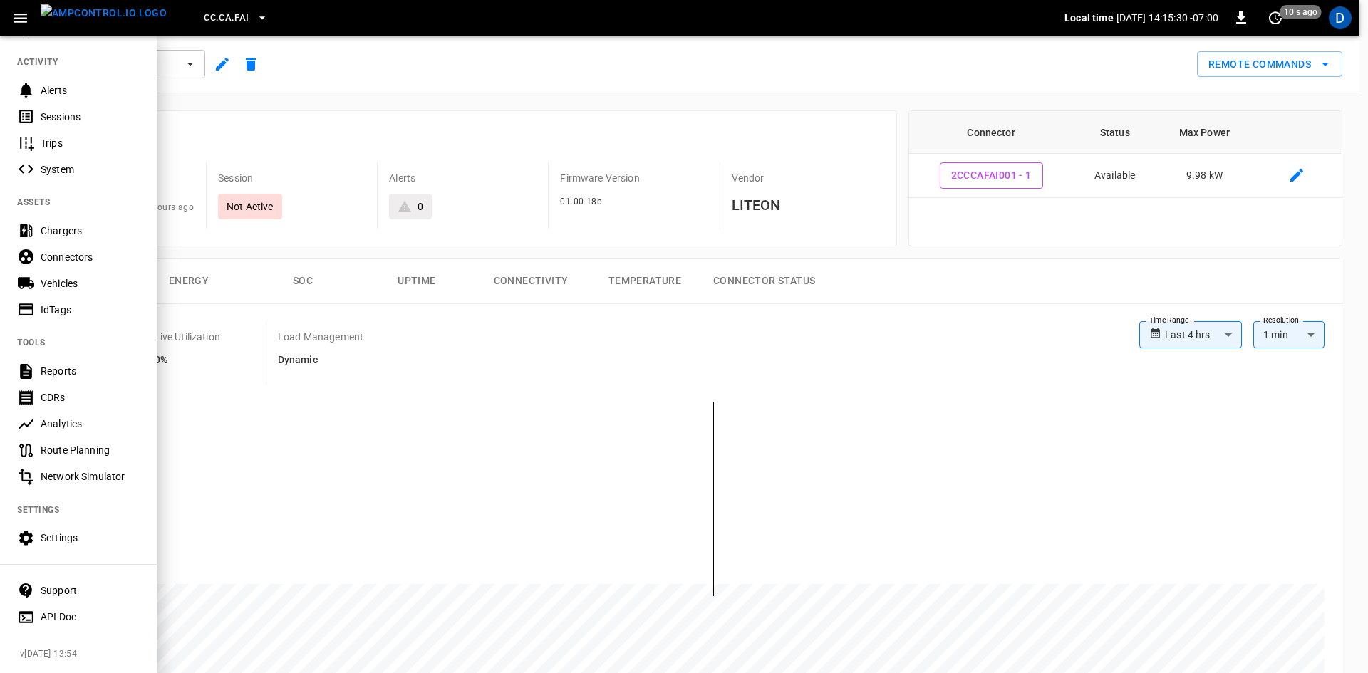
click at [64, 586] on div "Support" at bounding box center [90, 590] width 99 height 14
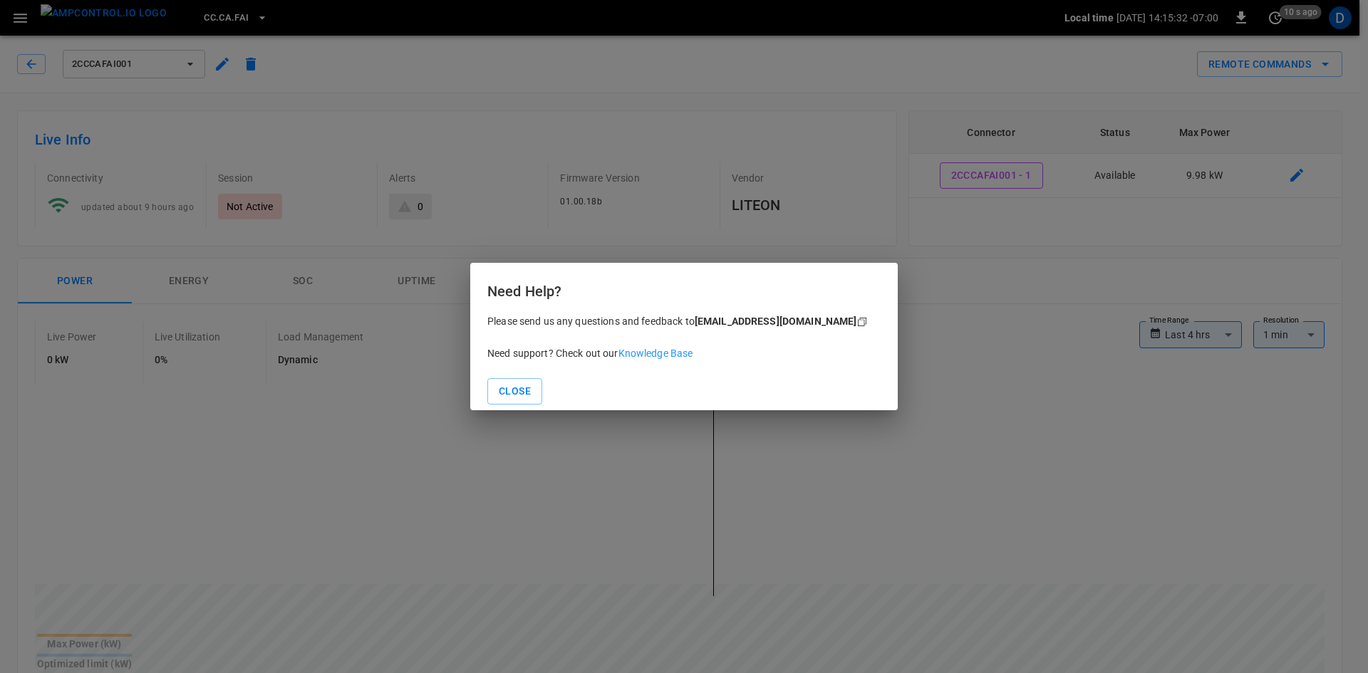
click at [638, 353] on link "Knowledge Base" at bounding box center [655, 353] width 75 height 11
click at [509, 401] on button "Close" at bounding box center [514, 391] width 55 height 26
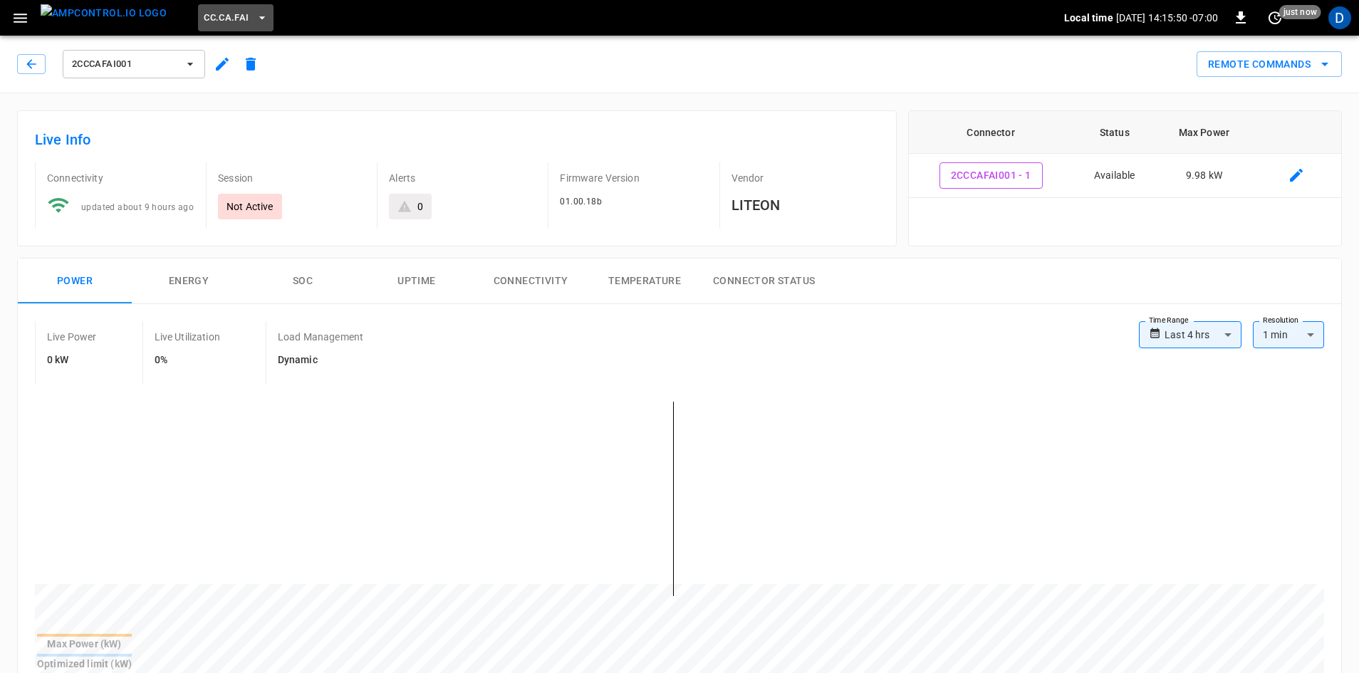
click at [204, 20] on span "CC.CA.FAI" at bounding box center [226, 18] width 45 height 16
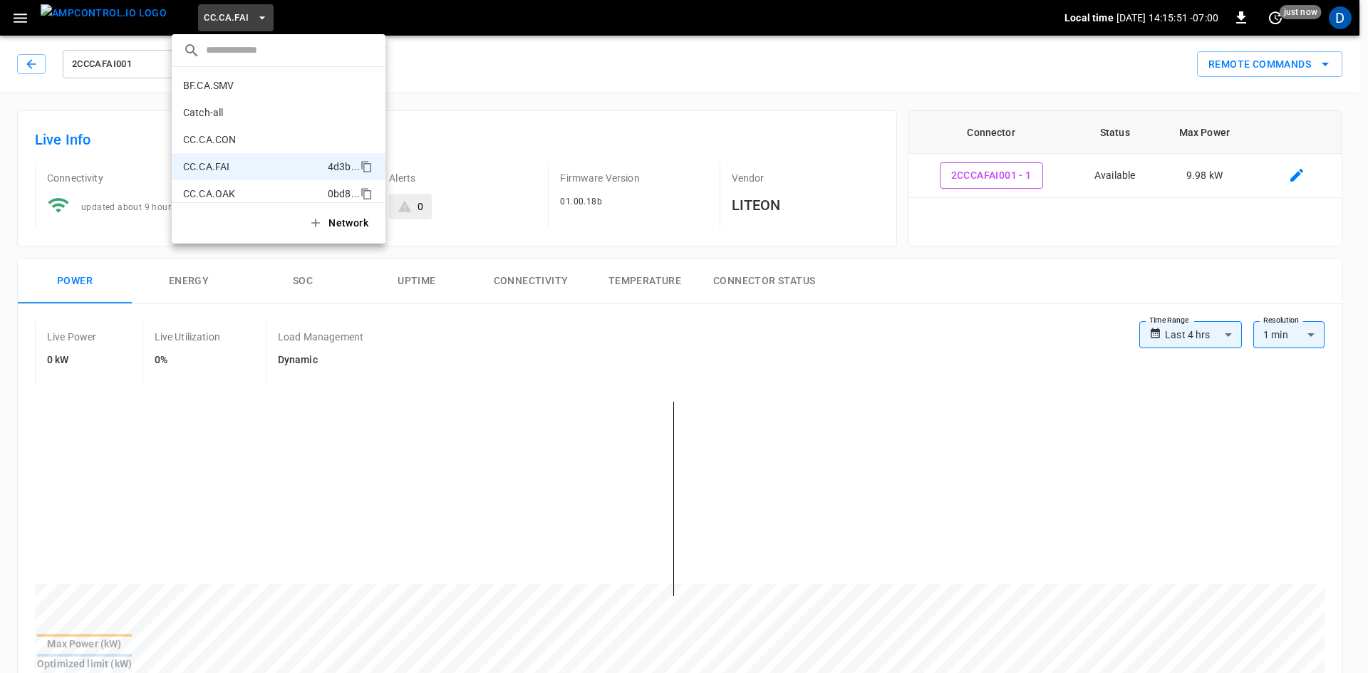
scroll to position [0, 0]
click at [219, 121] on li "BF.CA.FRN 61c8 ..." at bounding box center [279, 113] width 214 height 27
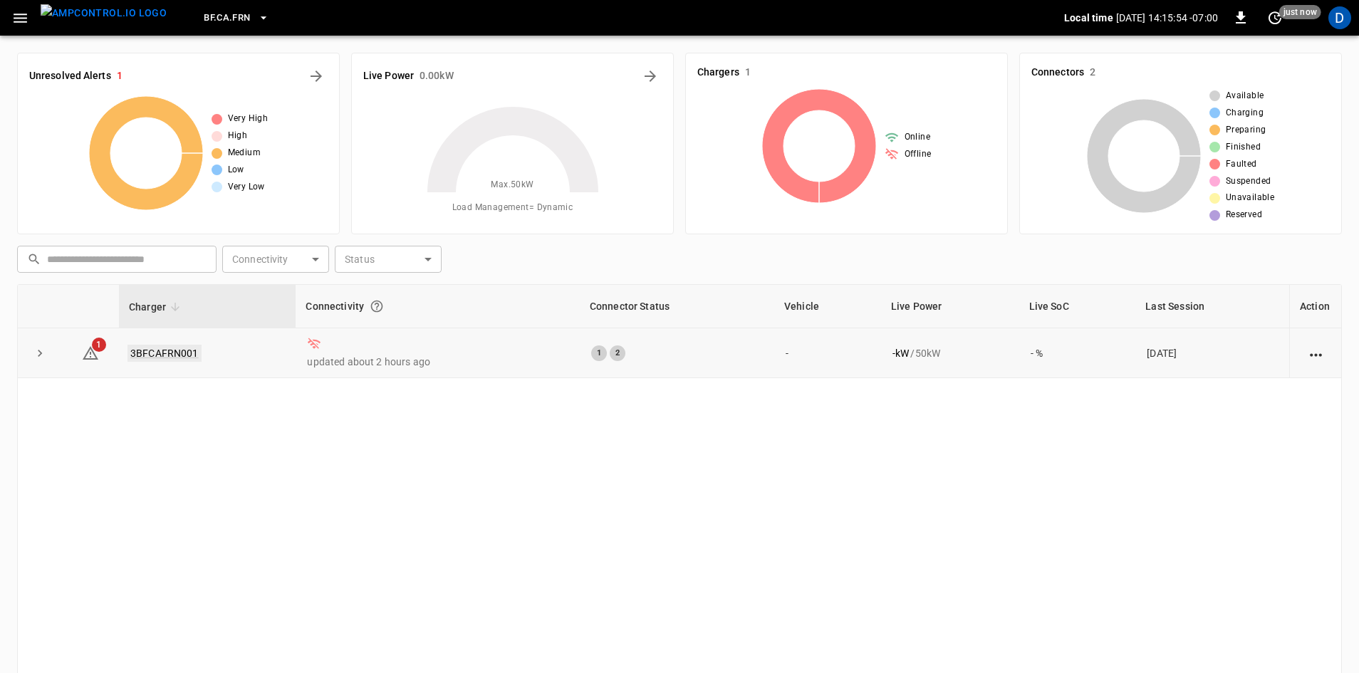
click at [155, 356] on link "3BFCAFRN001" at bounding box center [165, 353] width 74 height 17
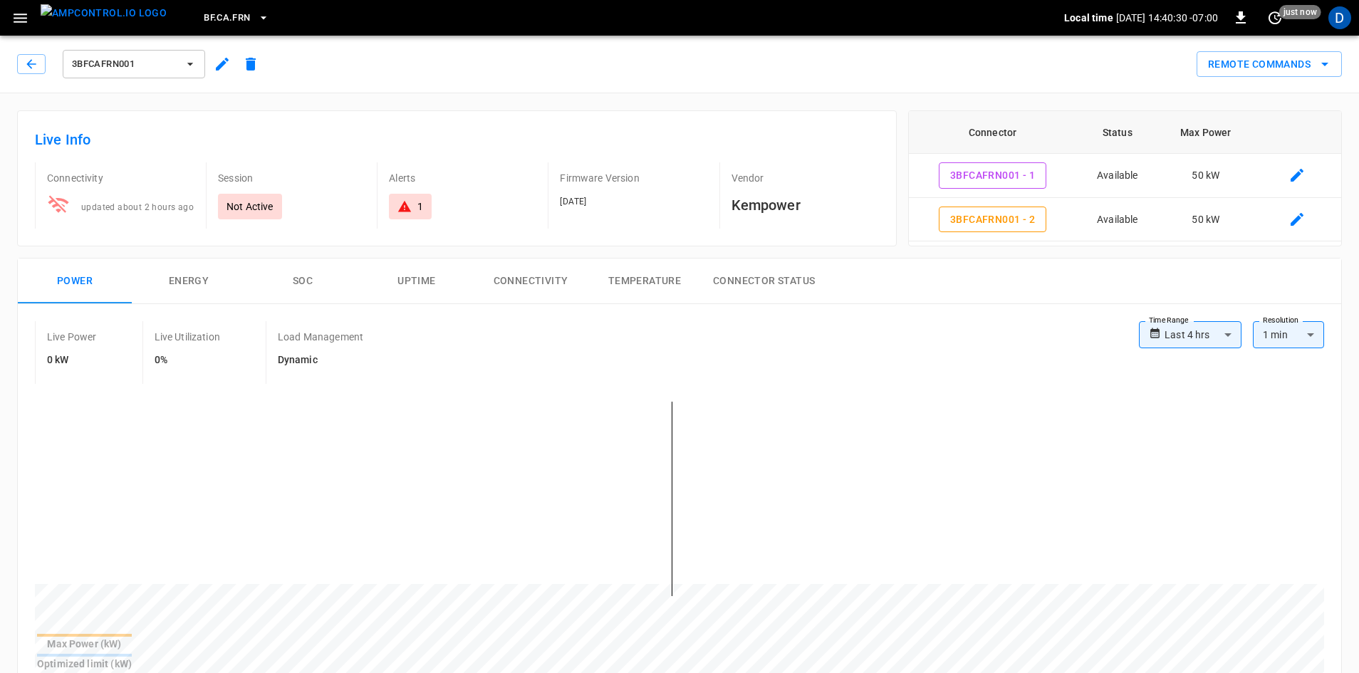
click at [21, 18] on icon "button" at bounding box center [21, 18] width 14 height 9
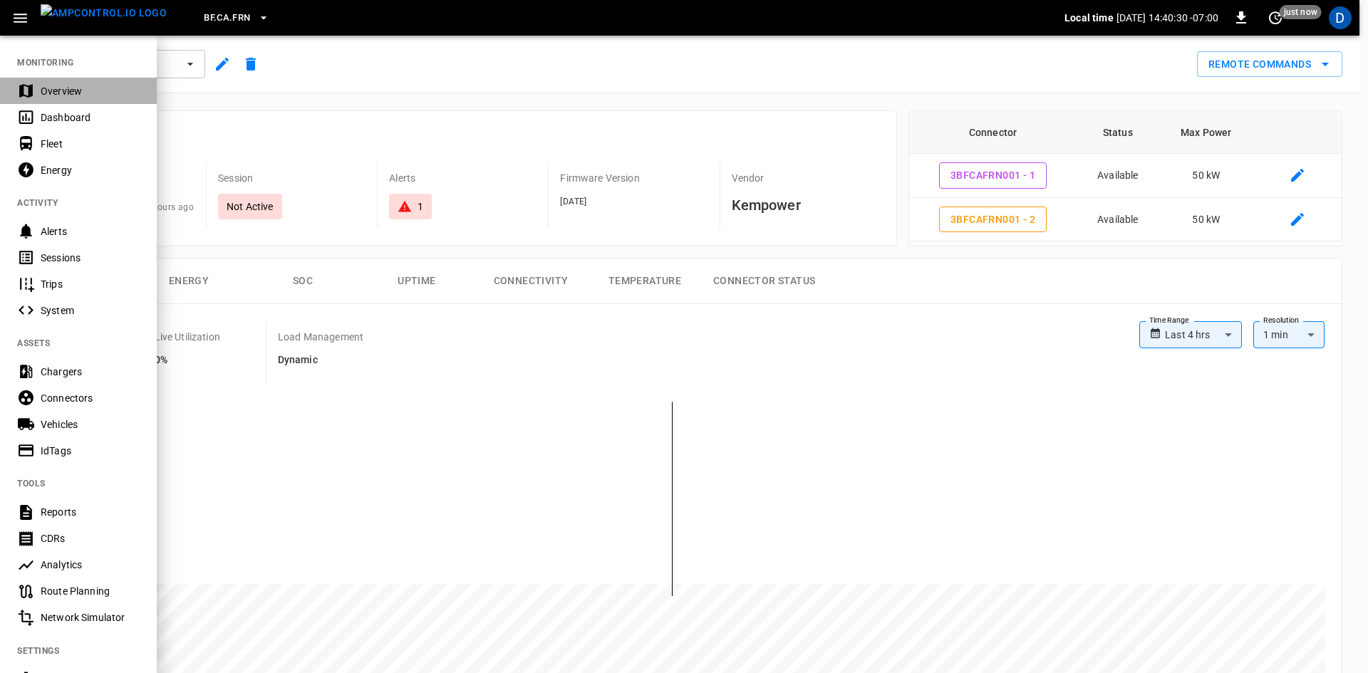
click at [55, 90] on div "Overview" at bounding box center [90, 91] width 99 height 14
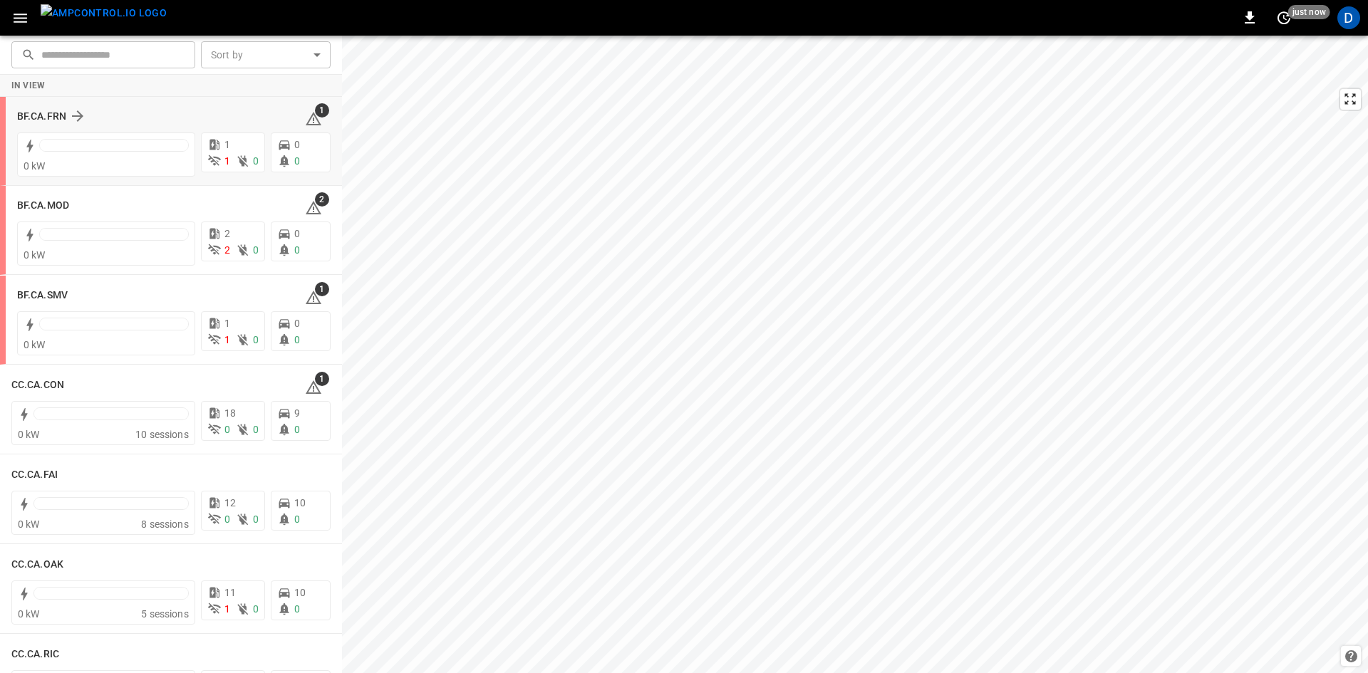
click at [42, 105] on div "BF.CA.FRN 1" at bounding box center [173, 116] width 313 height 27
click at [46, 115] on h6 "BF.CA.FRN" at bounding box center [41, 117] width 49 height 16
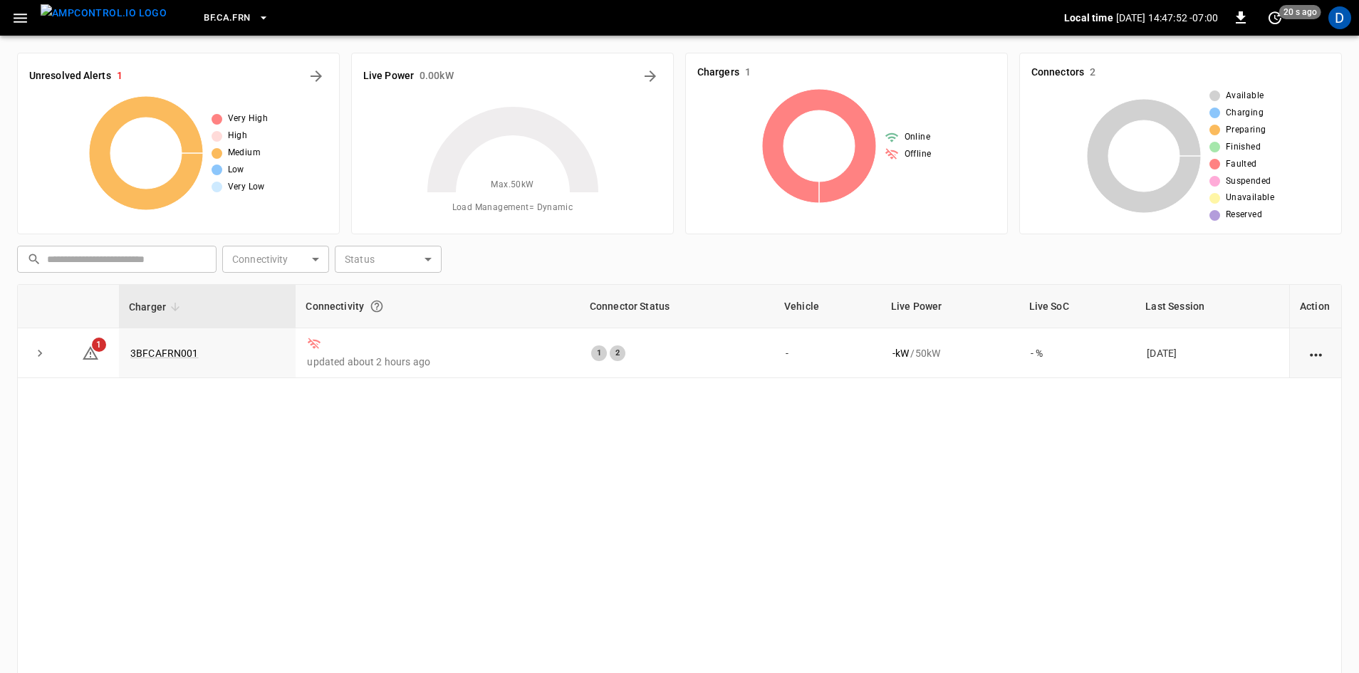
click at [18, 23] on icon "button" at bounding box center [20, 18] width 18 height 18
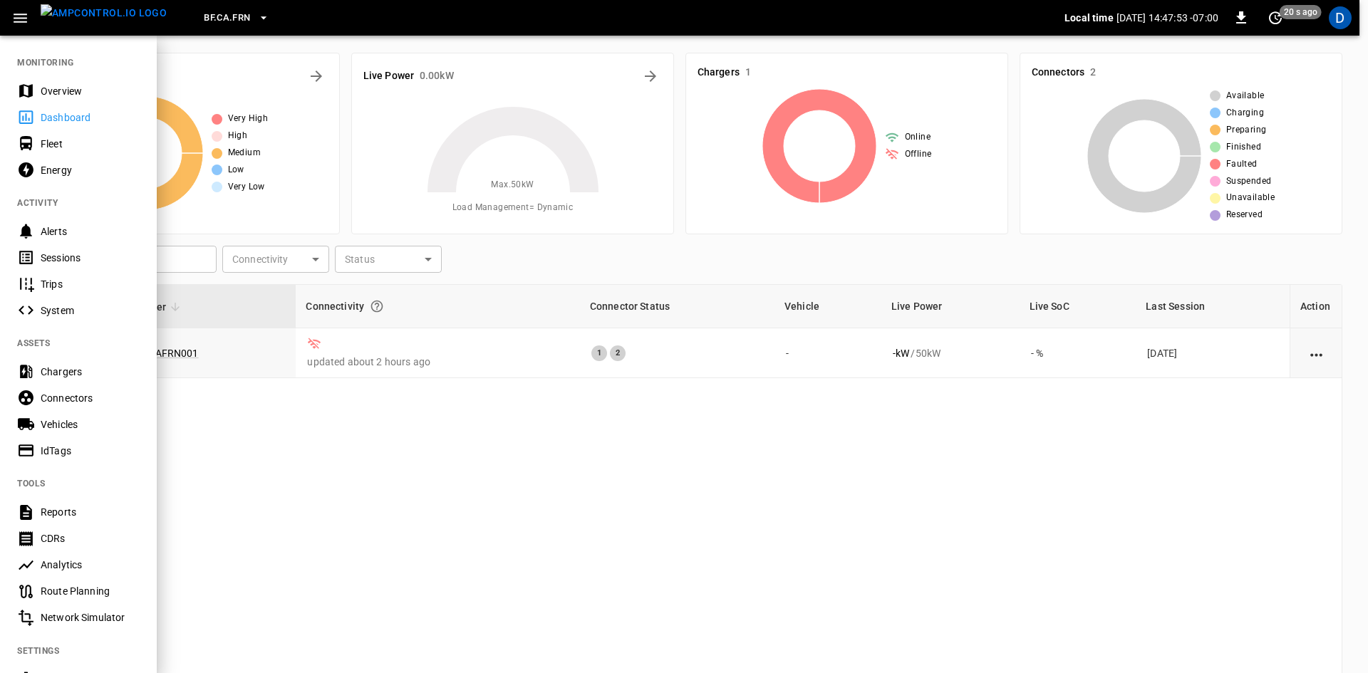
click at [53, 94] on div "Overview" at bounding box center [90, 91] width 99 height 14
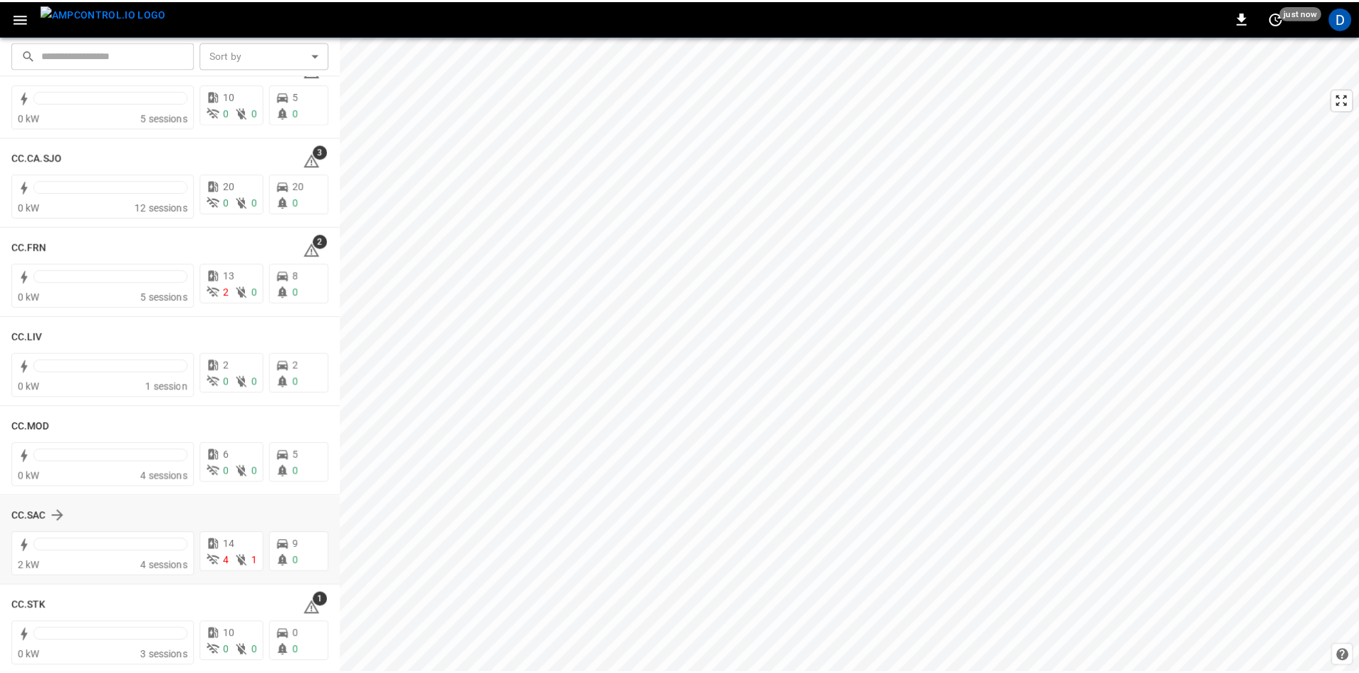
scroll to position [712, 0]
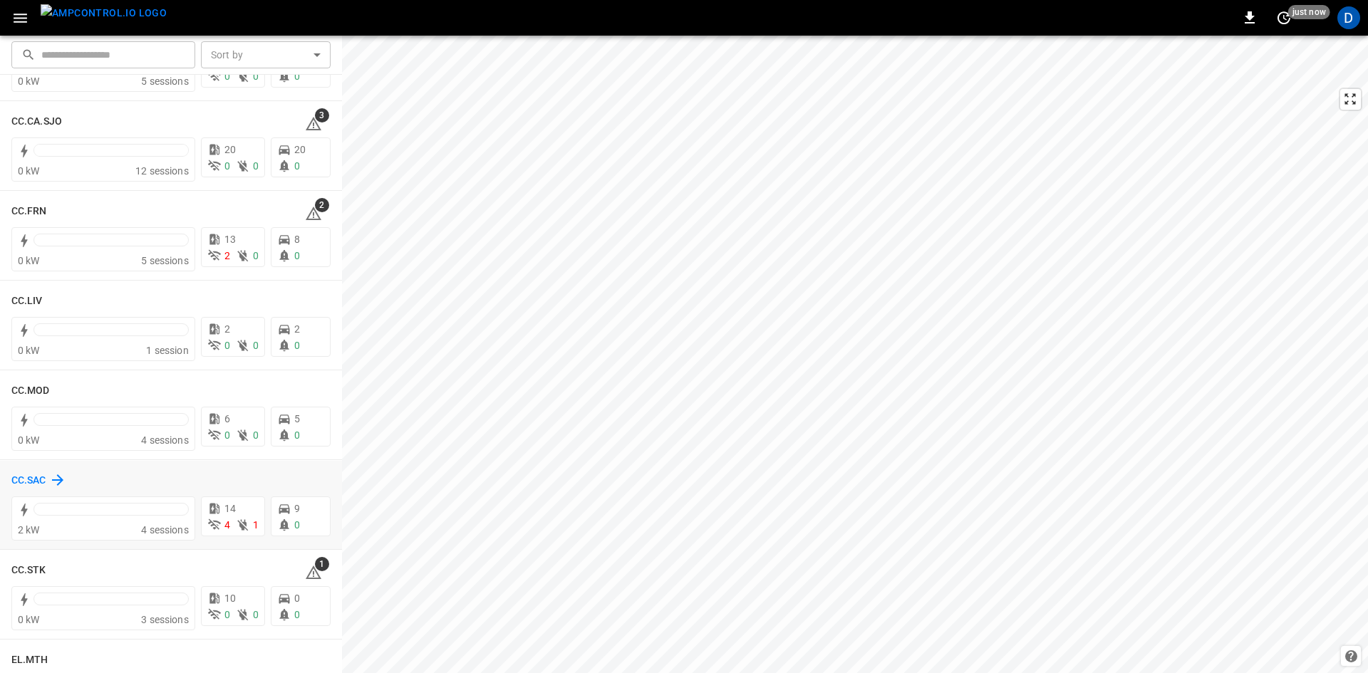
click at [29, 479] on h6 "CC.SAC" at bounding box center [28, 481] width 35 height 16
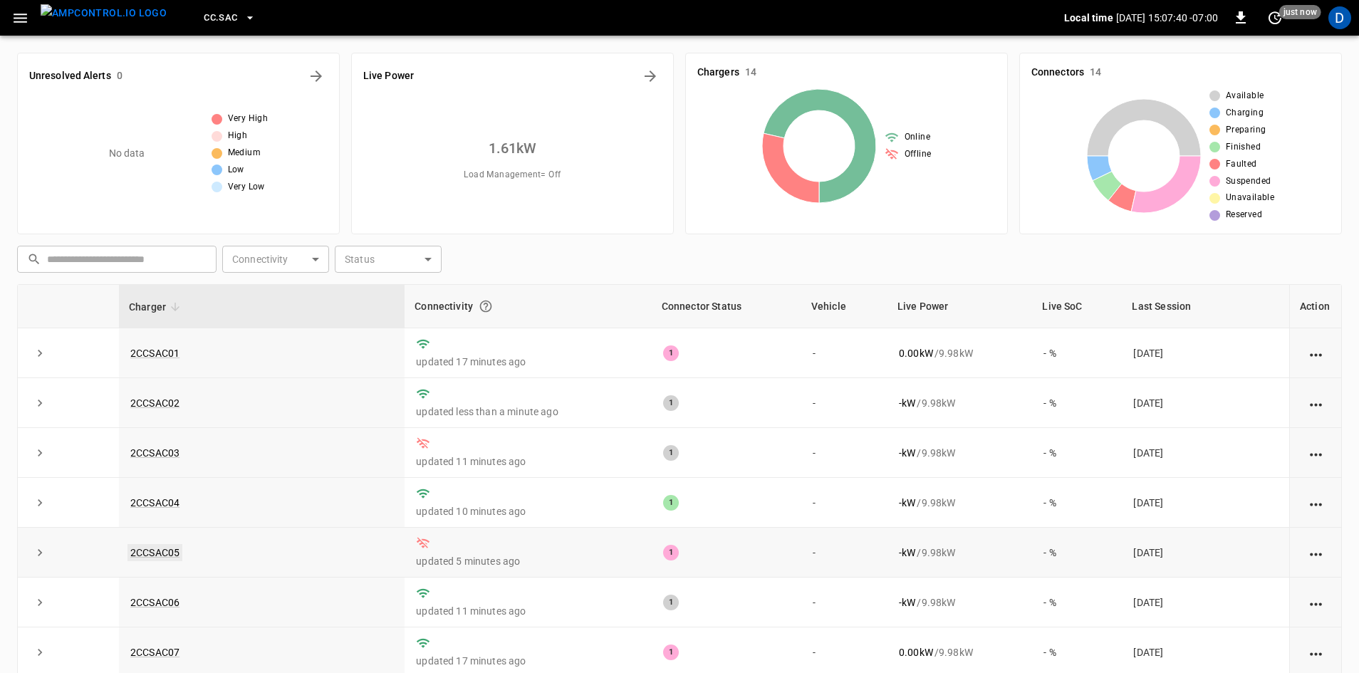
click at [162, 556] on link "2CCSAC05" at bounding box center [155, 552] width 55 height 17
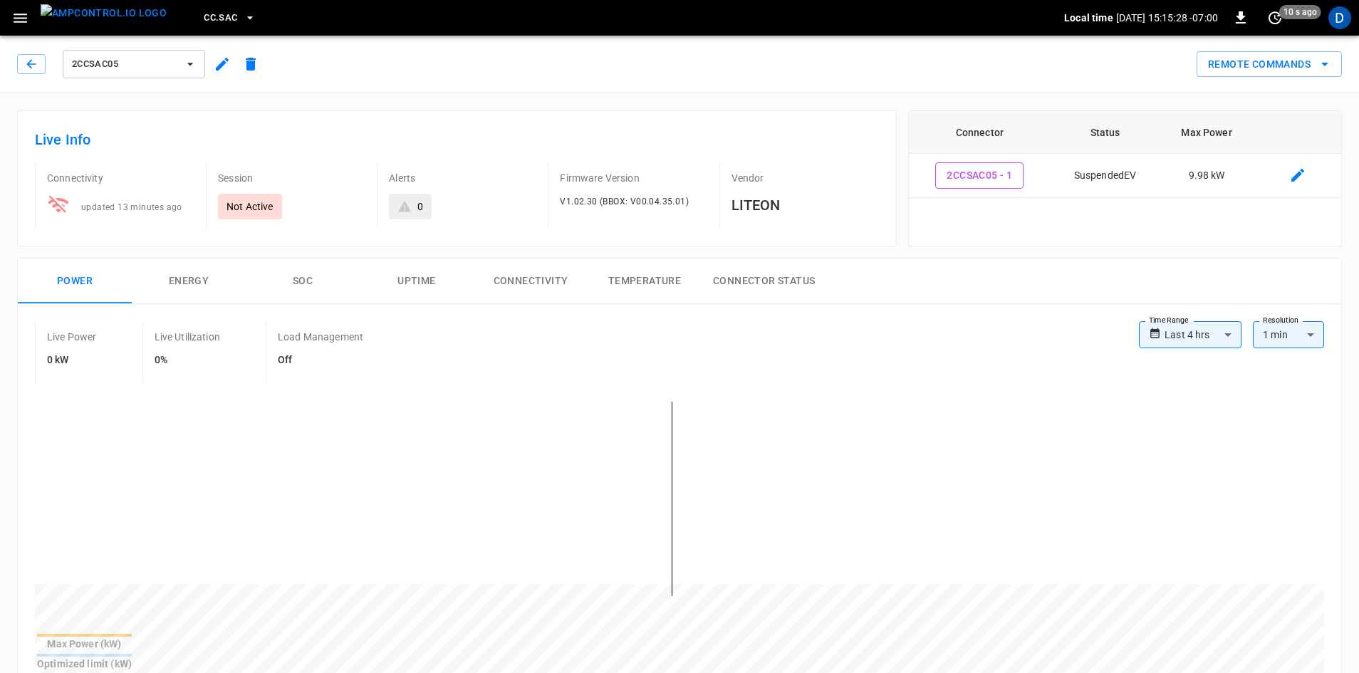
click at [145, 64] on span "2CCSAC05" at bounding box center [124, 64] width 105 height 16
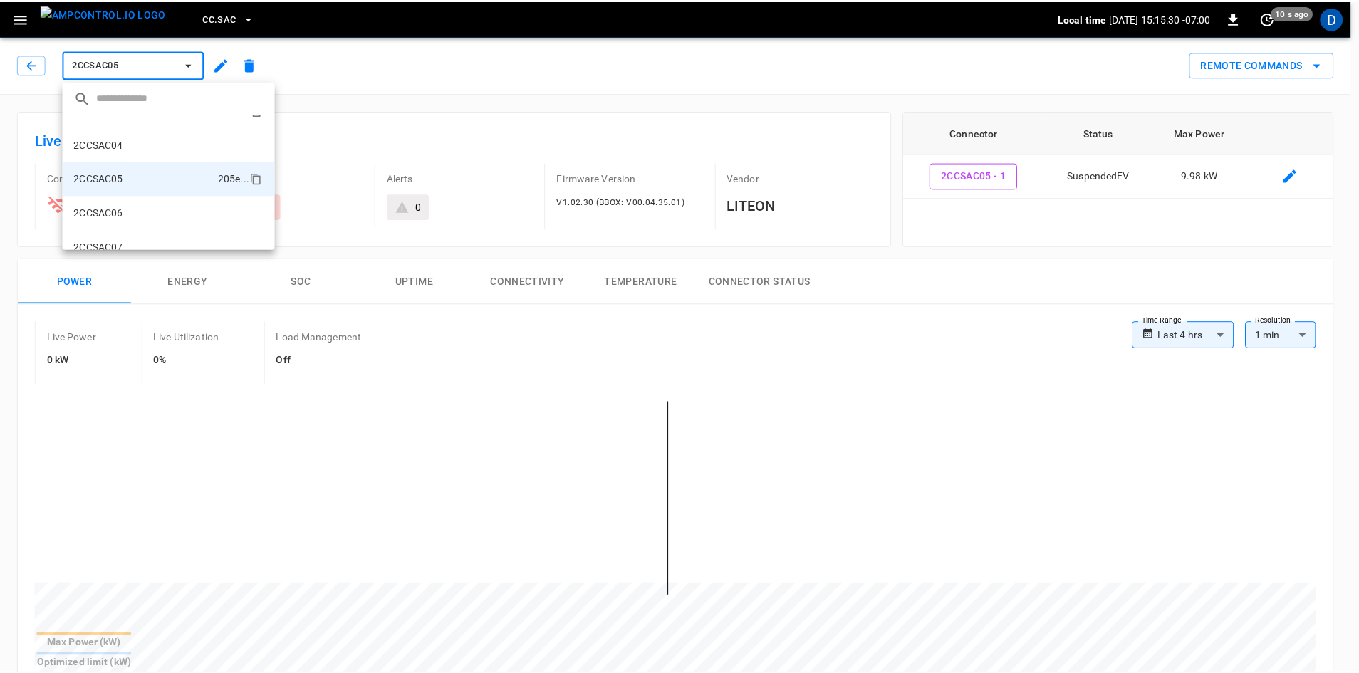
scroll to position [56, 0]
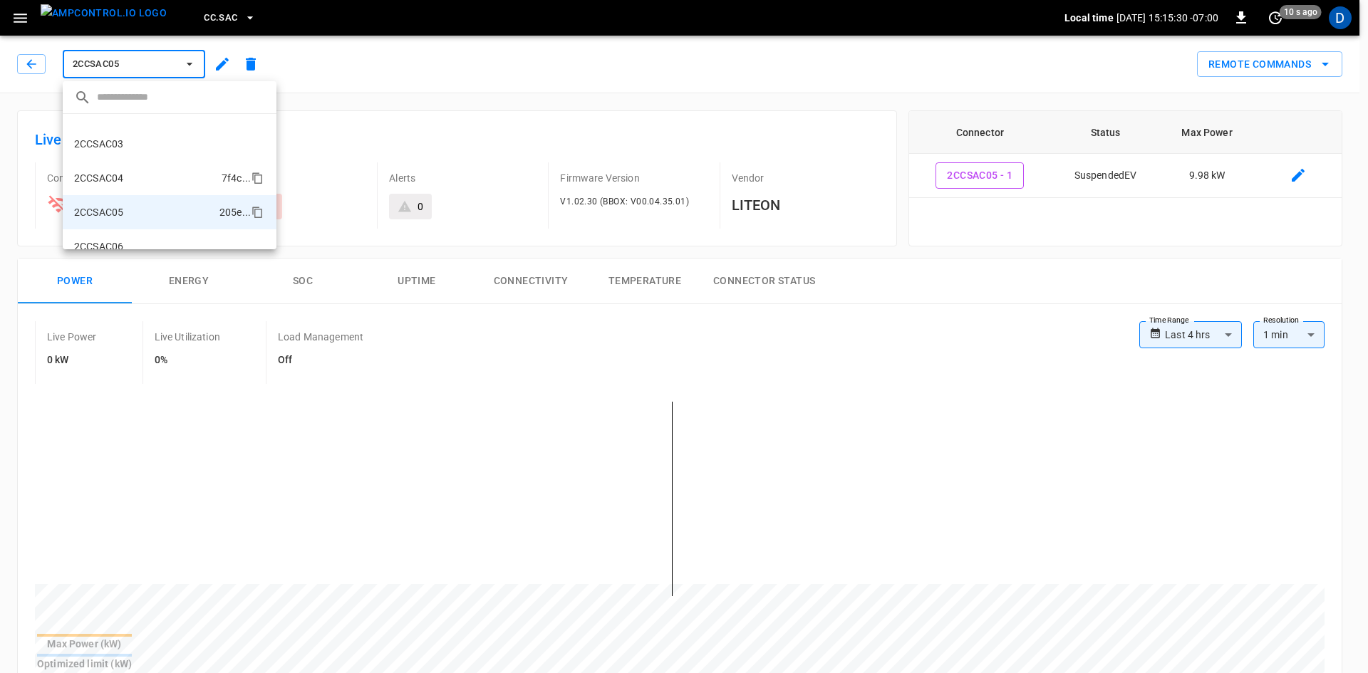
click at [144, 180] on li "2CCSAC04 7f4c ..." at bounding box center [170, 178] width 214 height 34
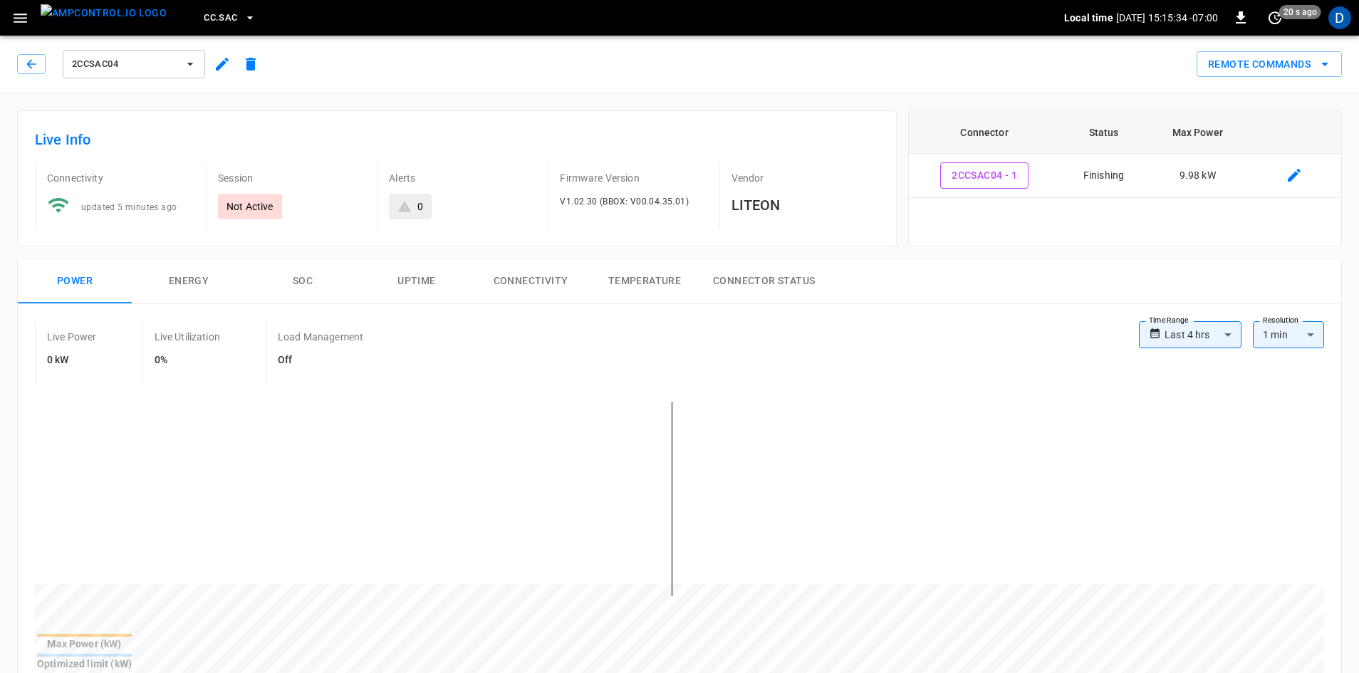
click at [501, 274] on button "Connectivity" at bounding box center [531, 282] width 114 height 46
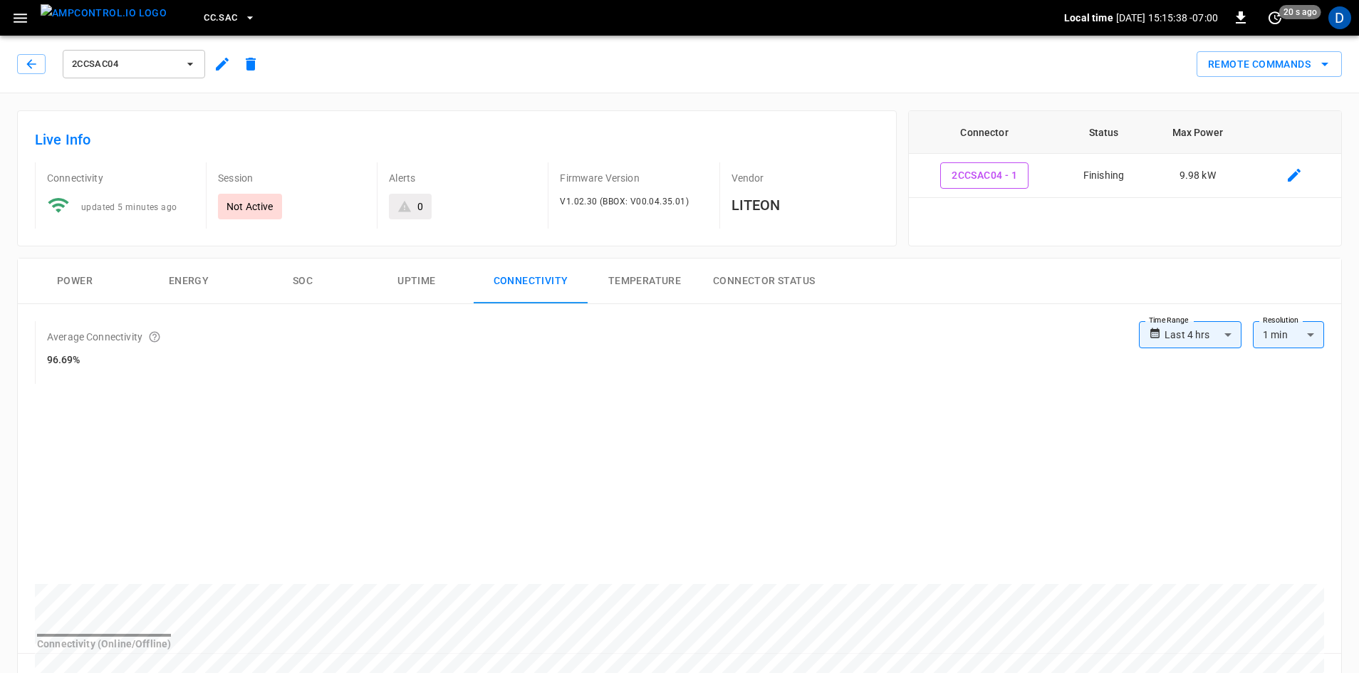
click at [133, 70] on span "2CCSAC04" at bounding box center [124, 64] width 105 height 16
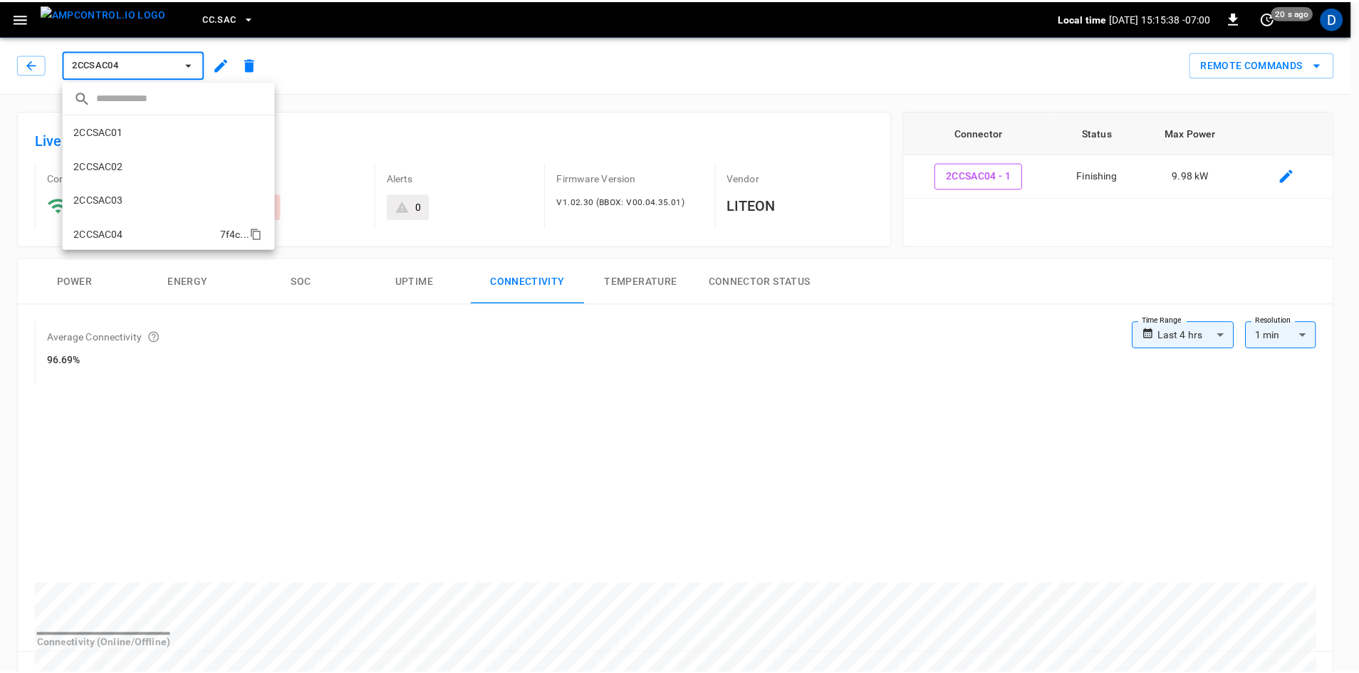
scroll to position [93, 0]
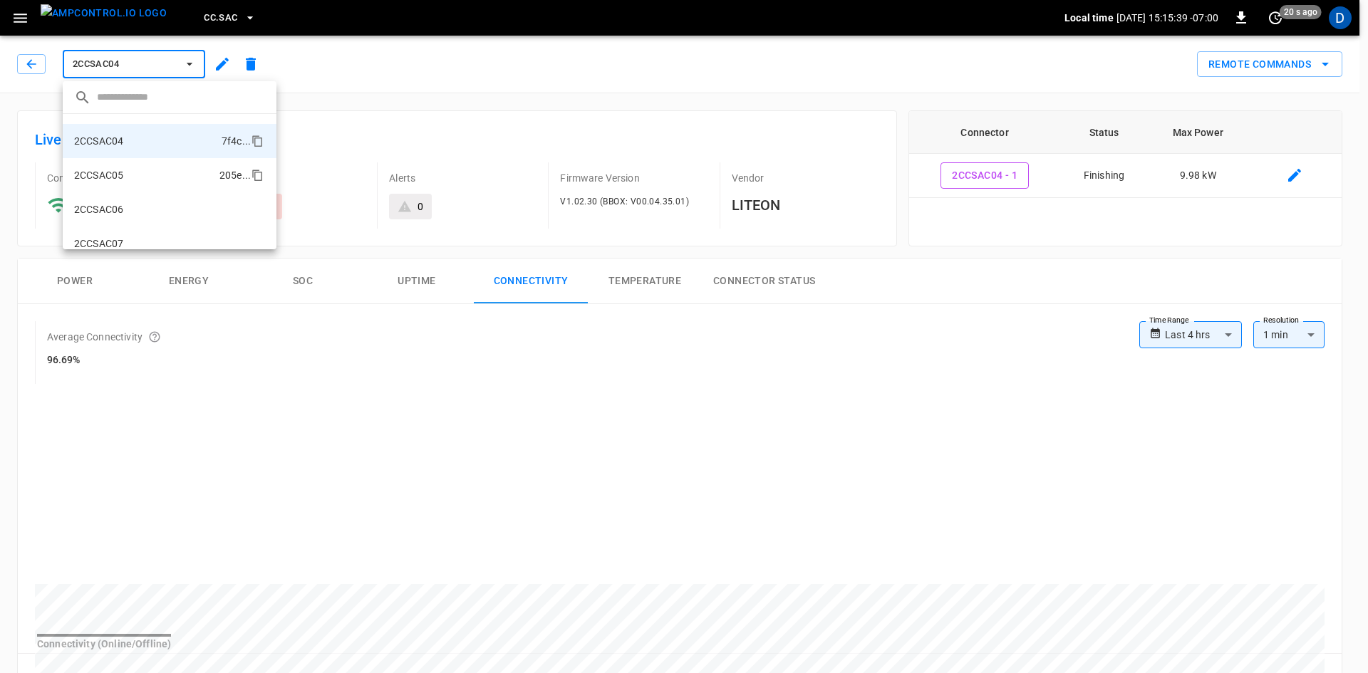
click at [138, 179] on li "2CCSAC05 205e ..." at bounding box center [170, 175] width 214 height 34
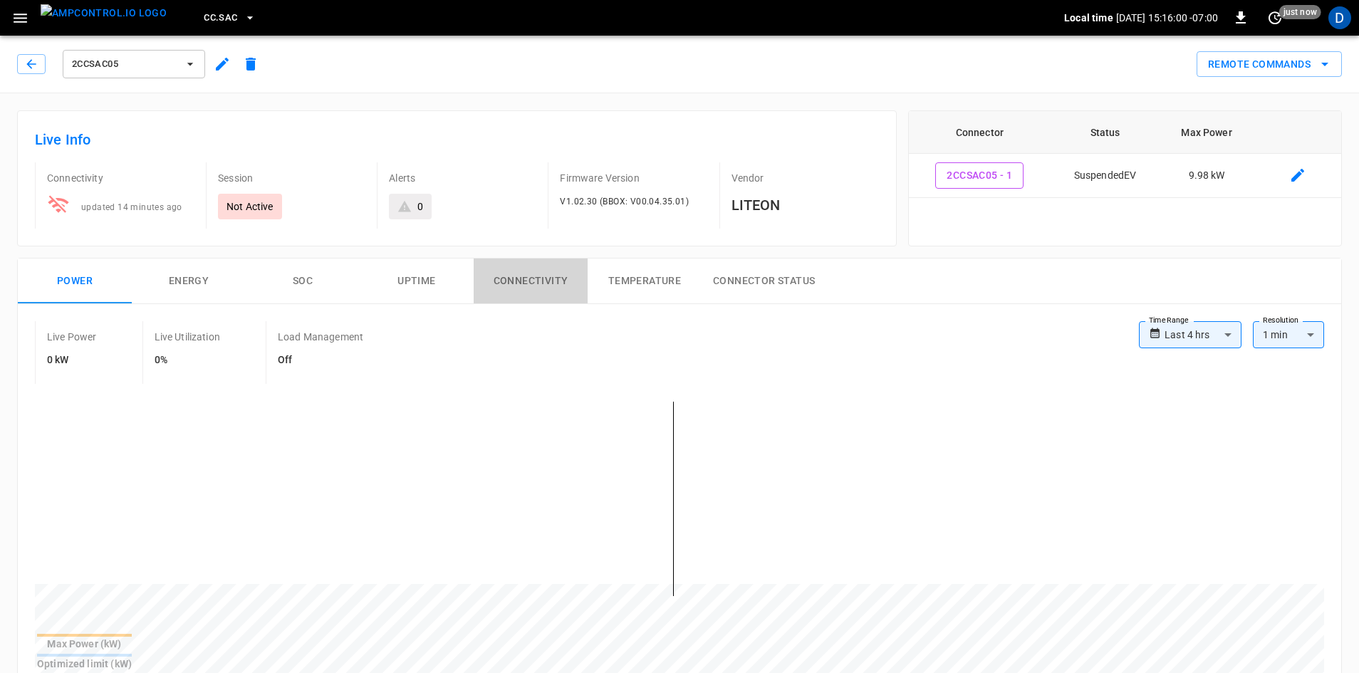
click at [558, 286] on button "Connectivity" at bounding box center [531, 282] width 114 height 46
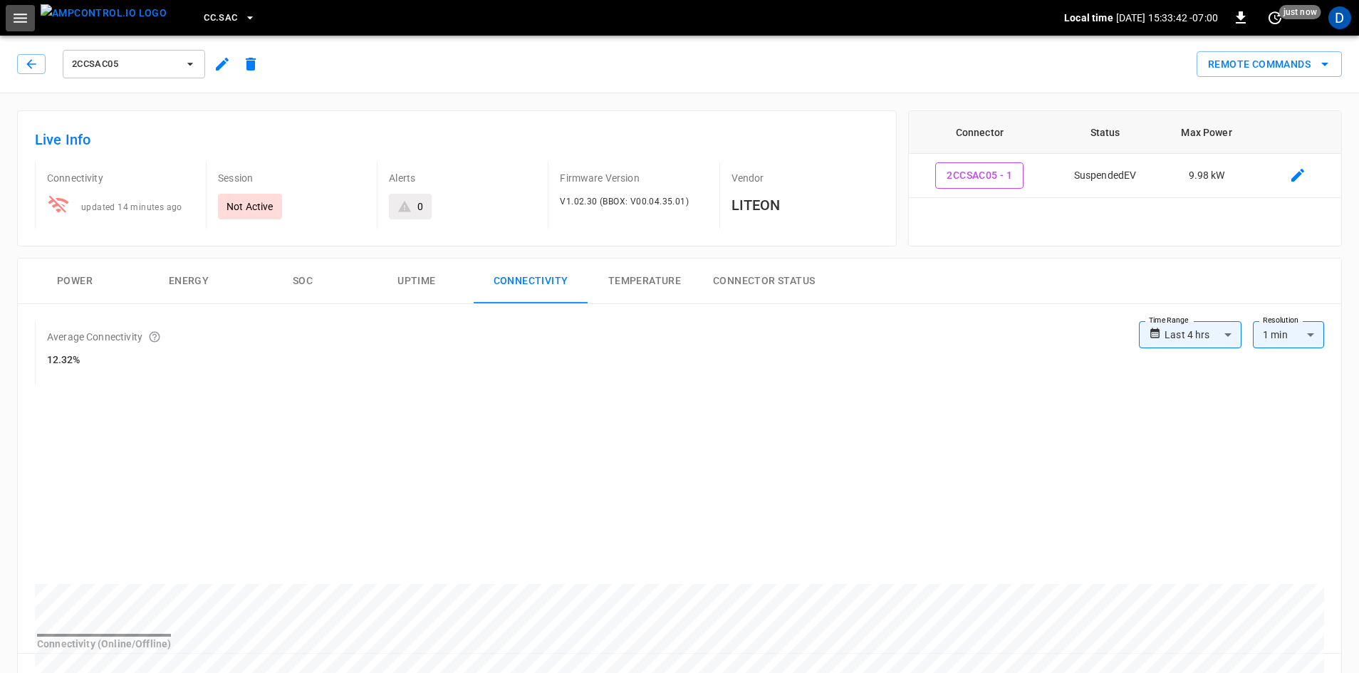
click at [31, 23] on button "button" at bounding box center [20, 18] width 29 height 26
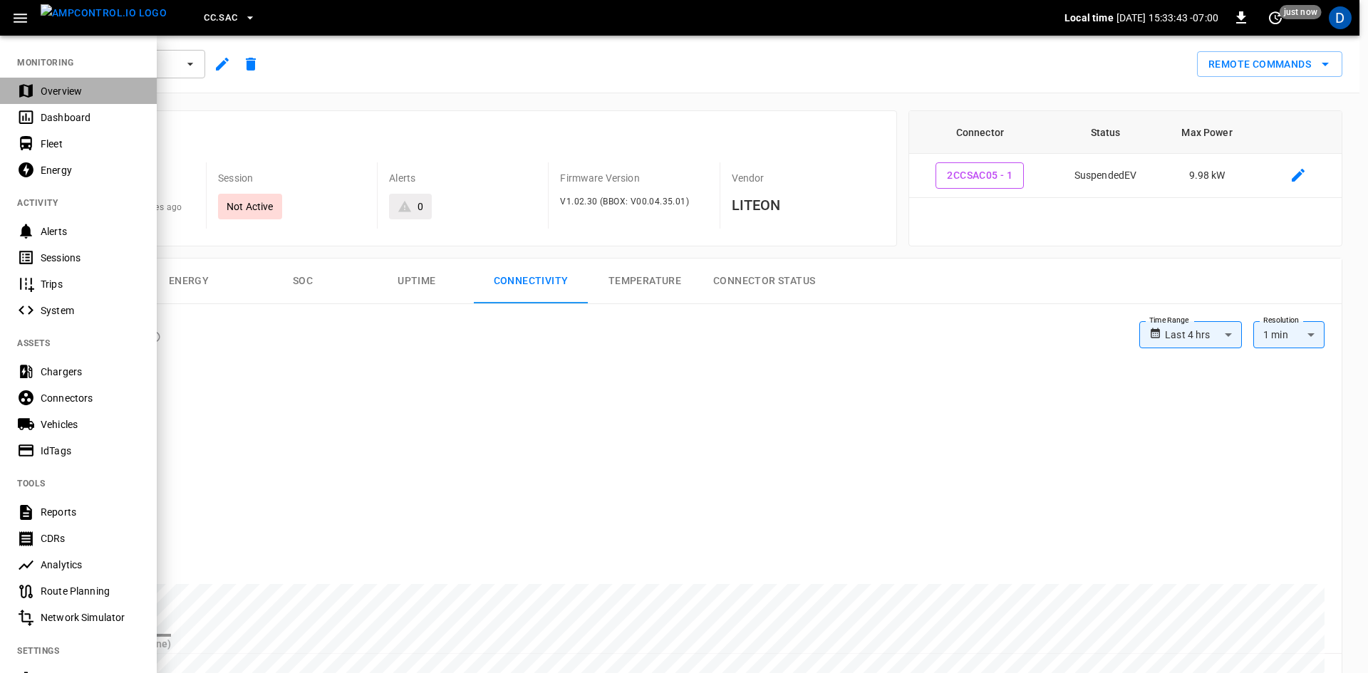
click at [48, 93] on div "Overview" at bounding box center [90, 91] width 99 height 14
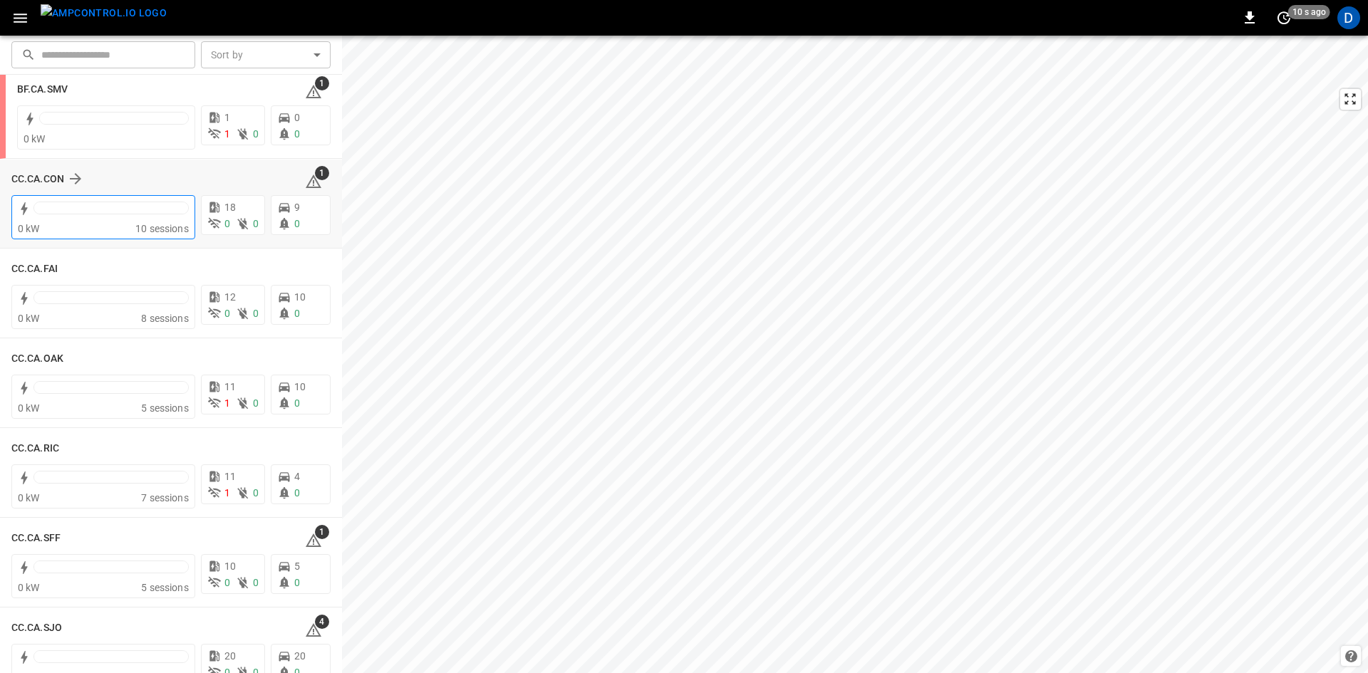
scroll to position [214, 0]
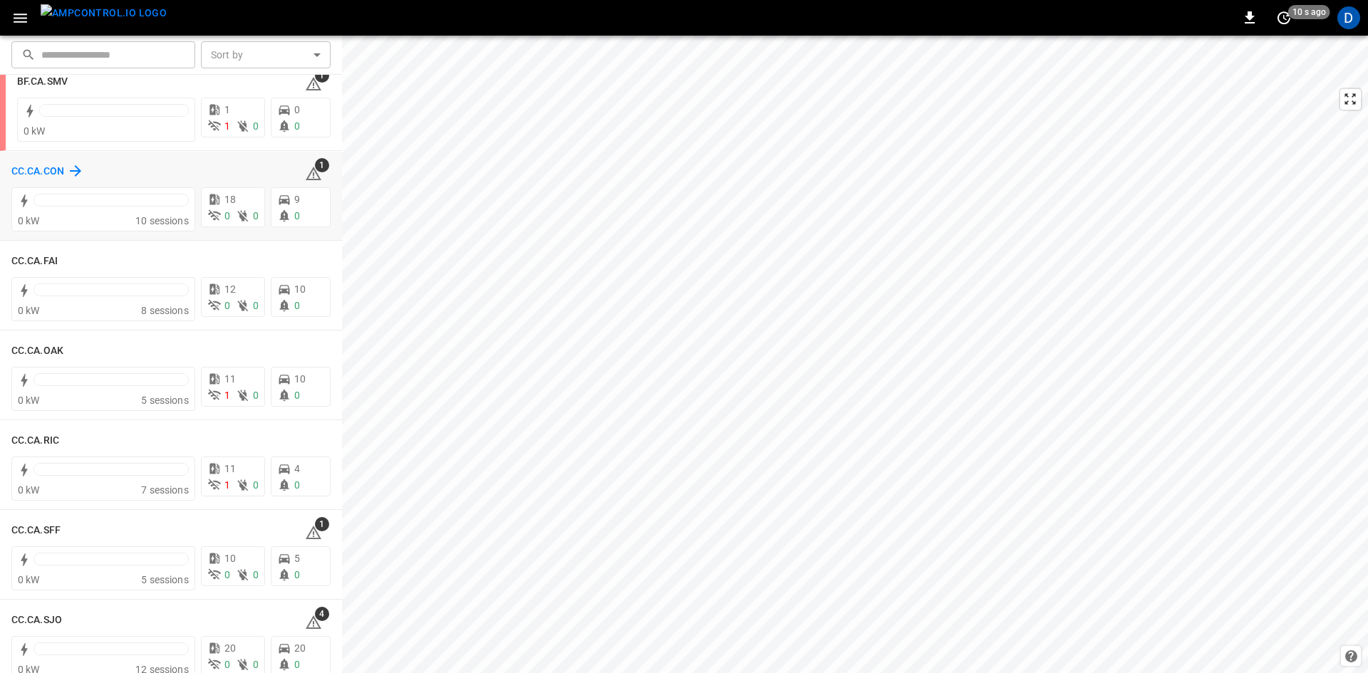
click at [57, 164] on h6 "CC.CA.CON" at bounding box center [37, 172] width 53 height 16
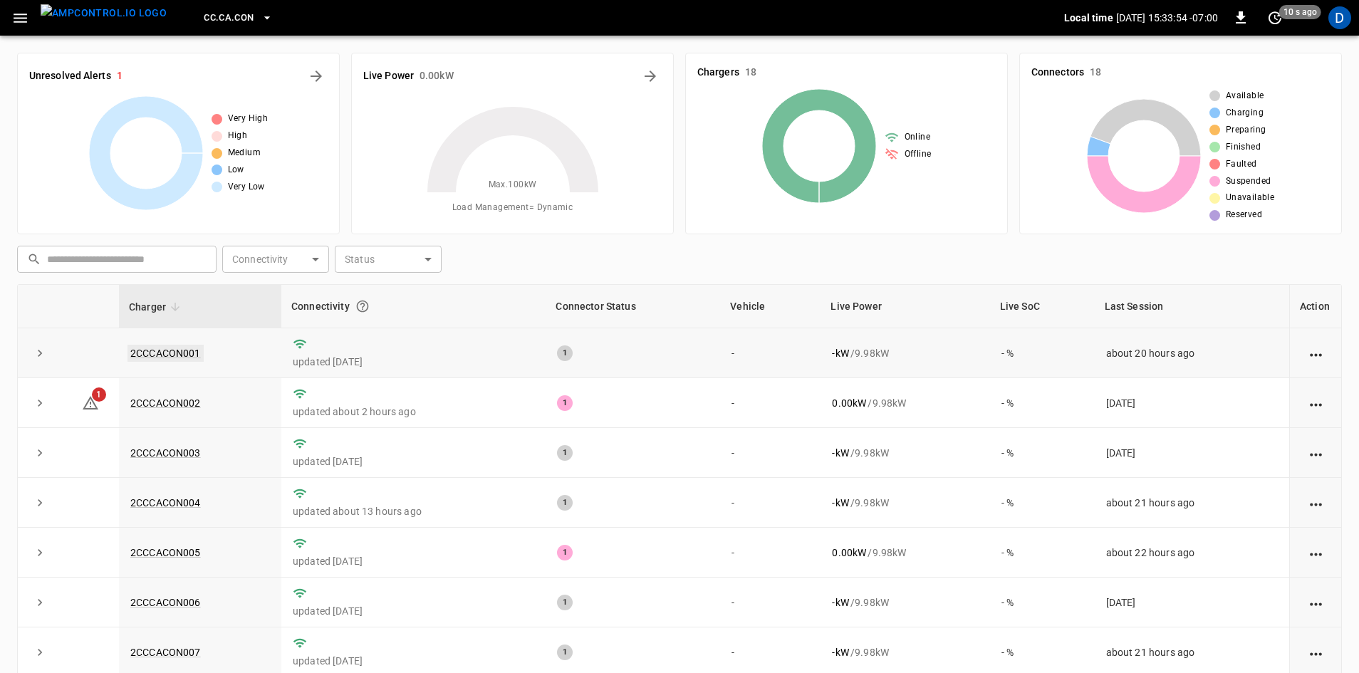
click at [171, 356] on link "2CCCACON001" at bounding box center [166, 353] width 76 height 17
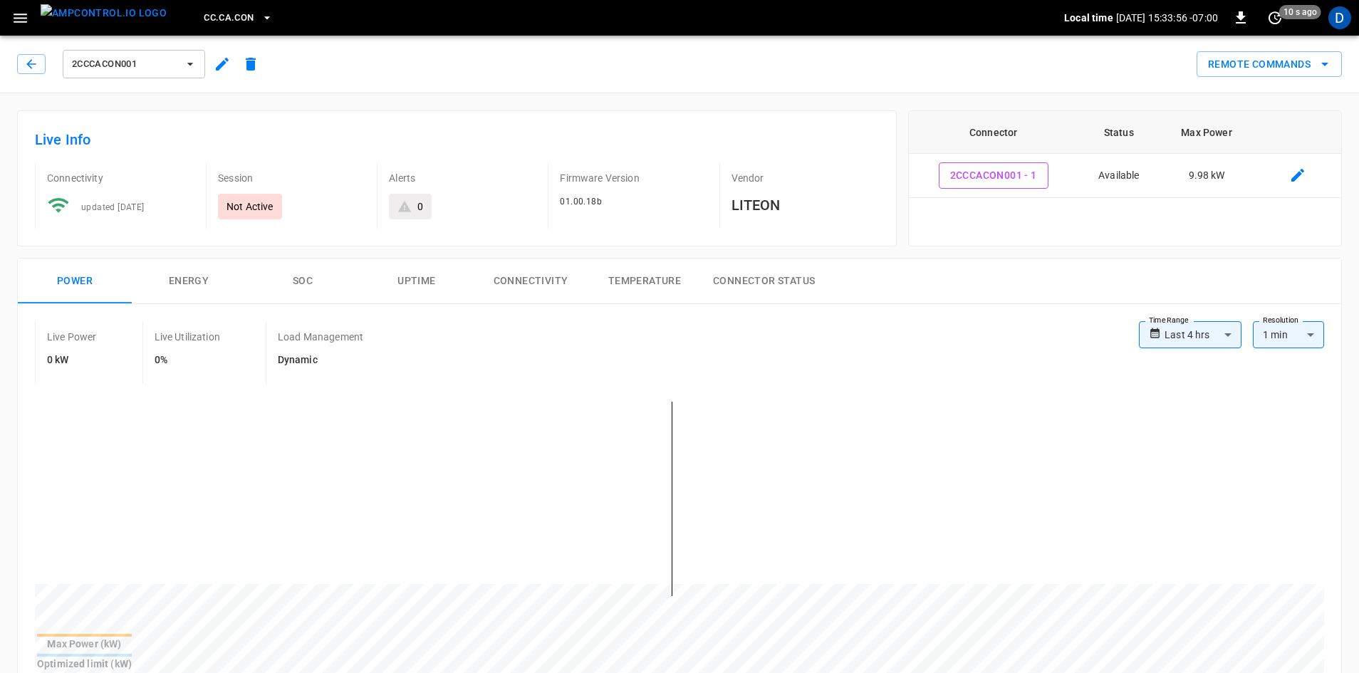
click at [158, 66] on span "2CCCACON001" at bounding box center [124, 64] width 105 height 16
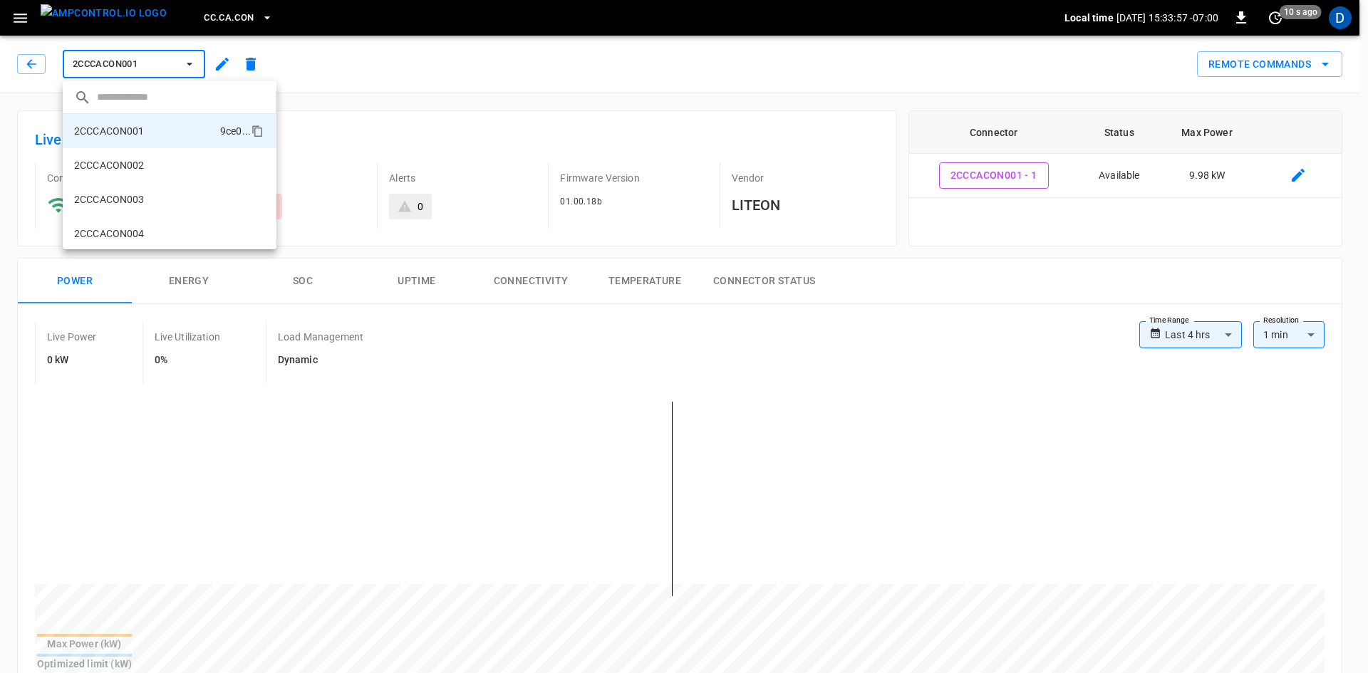
click at [142, 159] on p "2CCCACON002" at bounding box center [109, 165] width 71 height 14
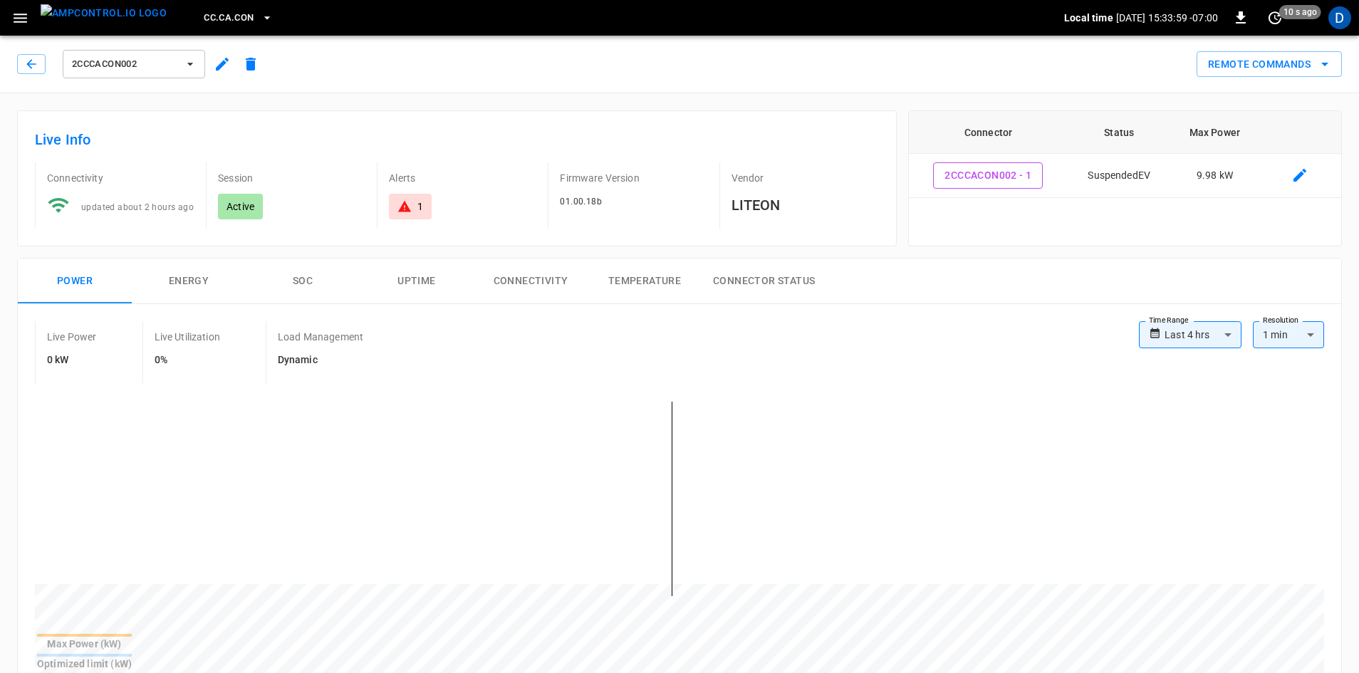
click at [130, 69] on span "2CCCACON002" at bounding box center [124, 64] width 105 height 16
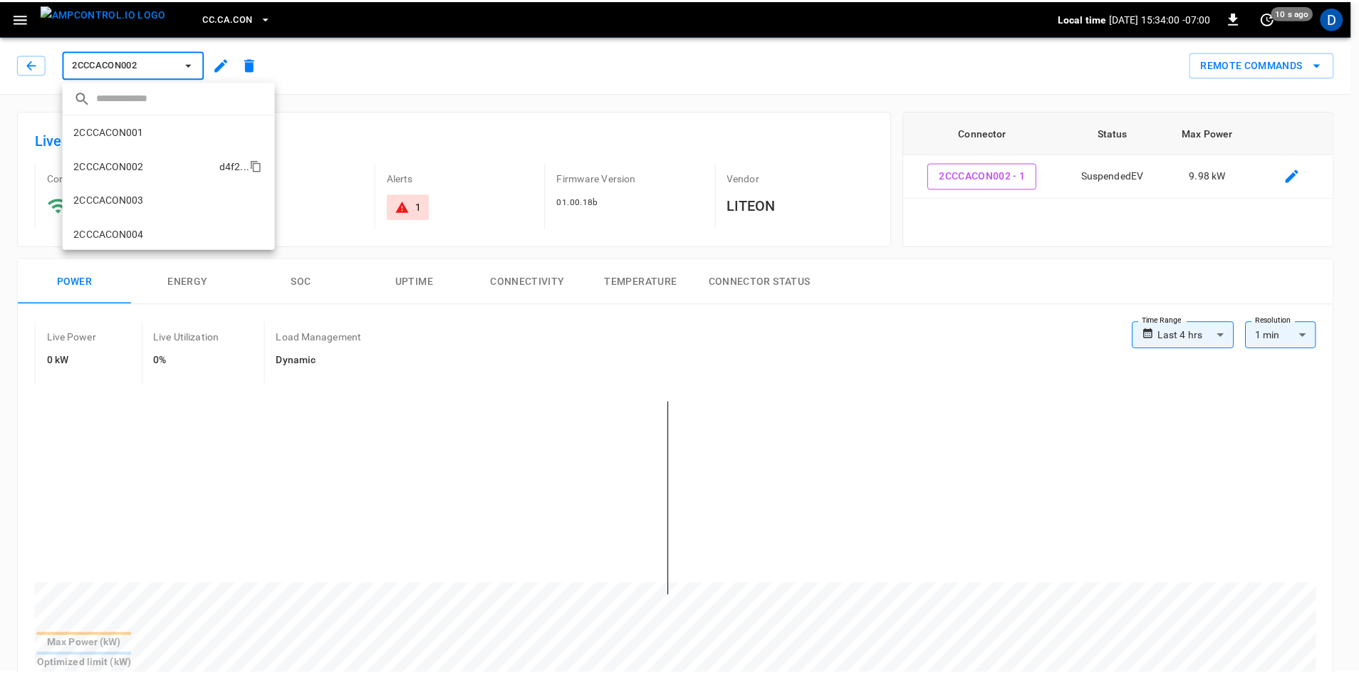
scroll to position [24, 0]
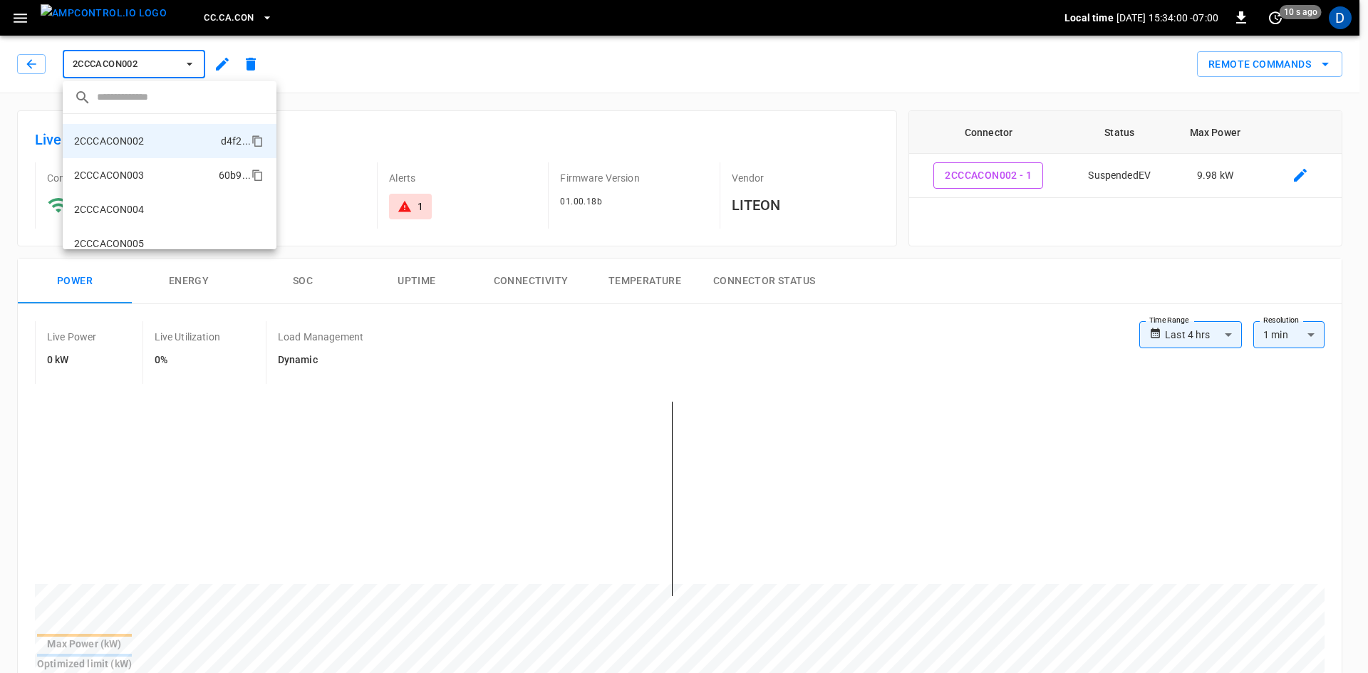
click at [120, 162] on li "2CCCACON003 60b9 ..." at bounding box center [170, 175] width 214 height 34
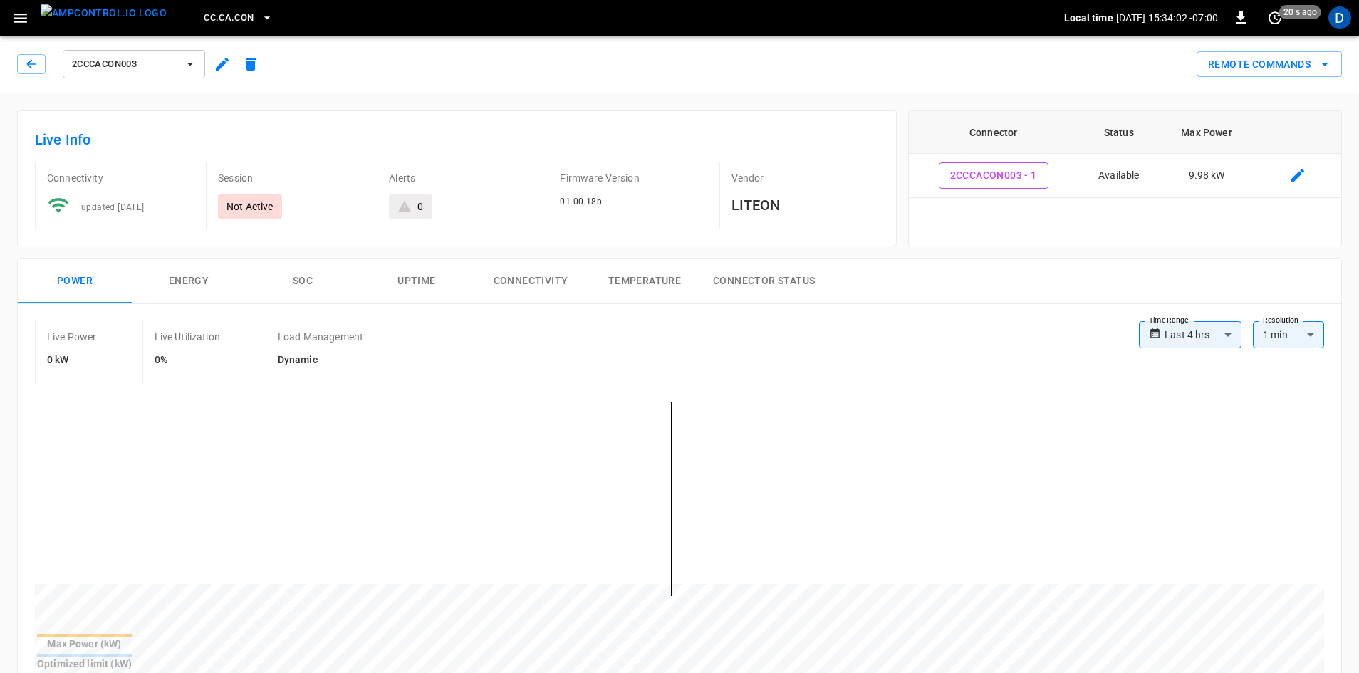
click at [121, 56] on span "2CCCACON003" at bounding box center [124, 64] width 105 height 16
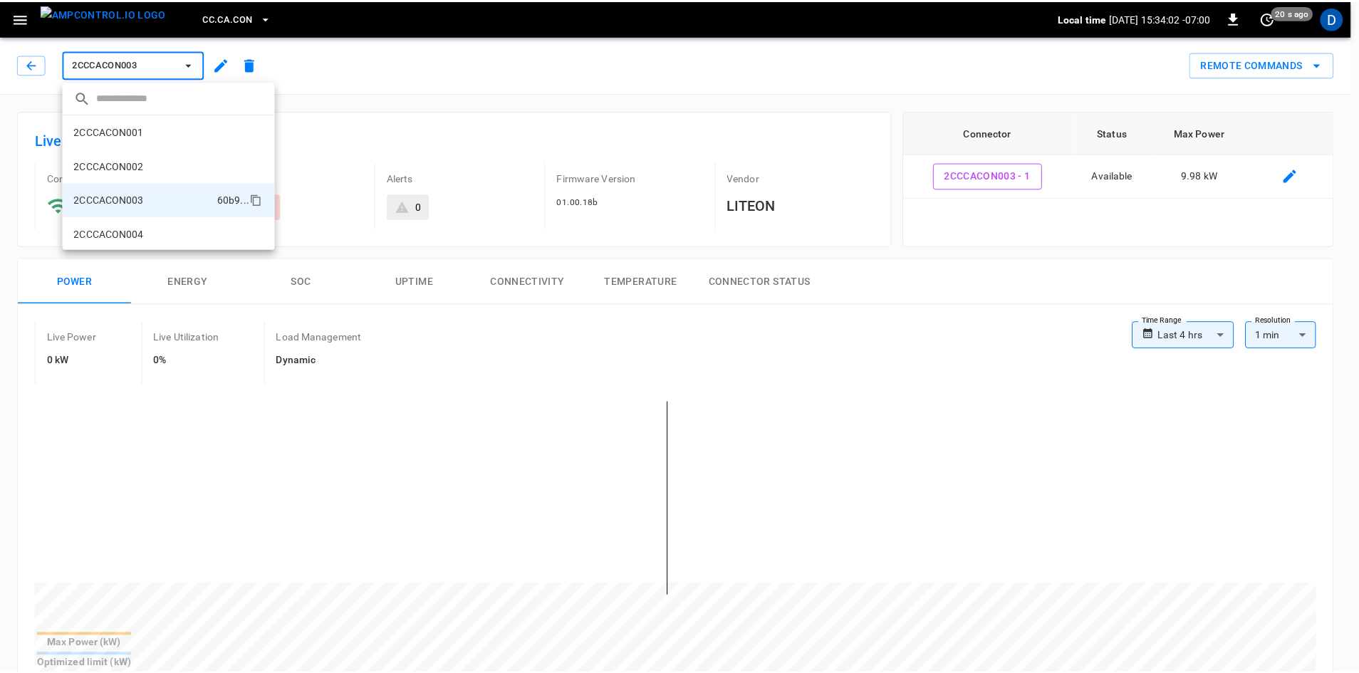
scroll to position [58, 0]
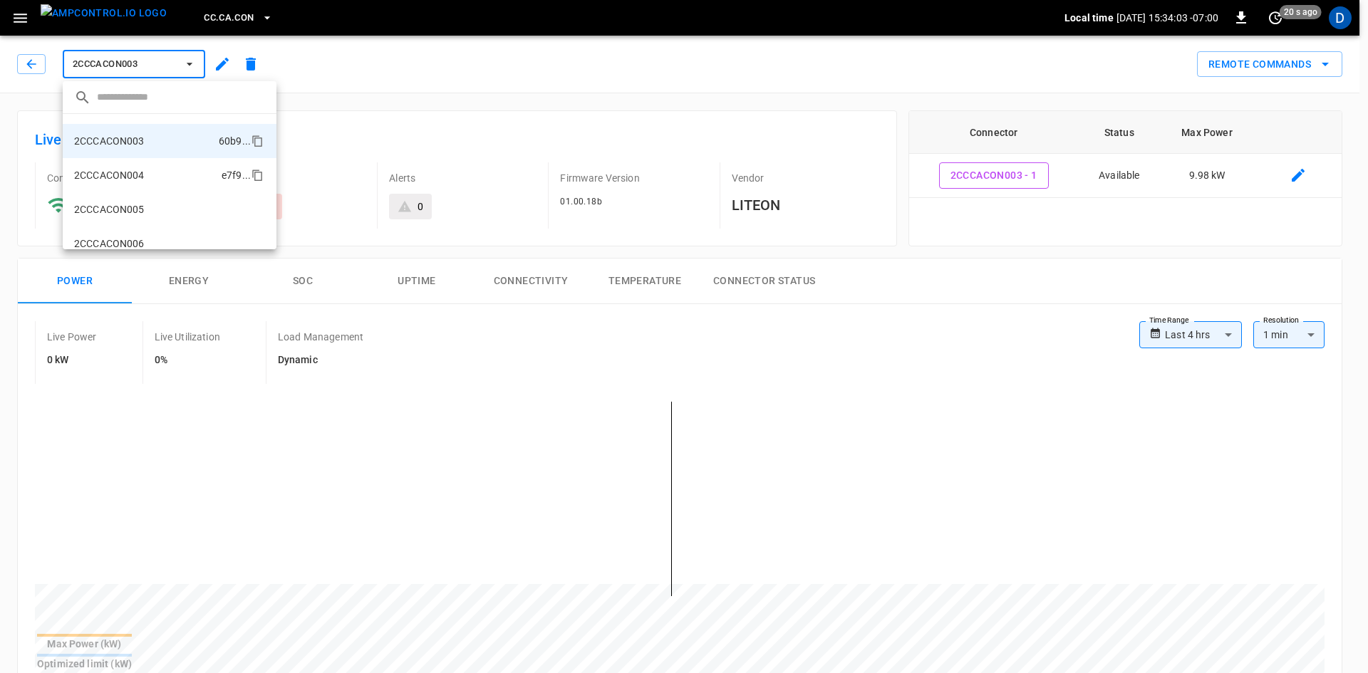
click at [120, 172] on p "2CCCACON004" at bounding box center [109, 175] width 71 height 14
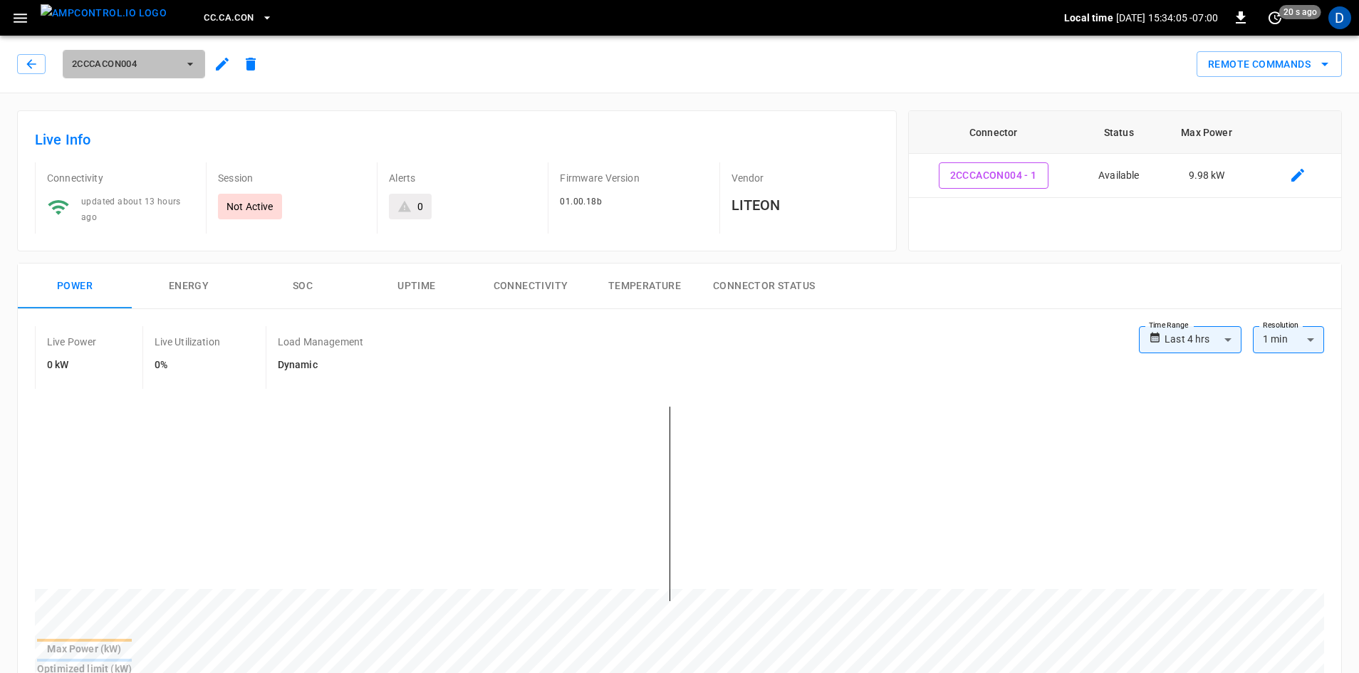
click at [139, 61] on span "2CCCACON004" at bounding box center [124, 64] width 105 height 16
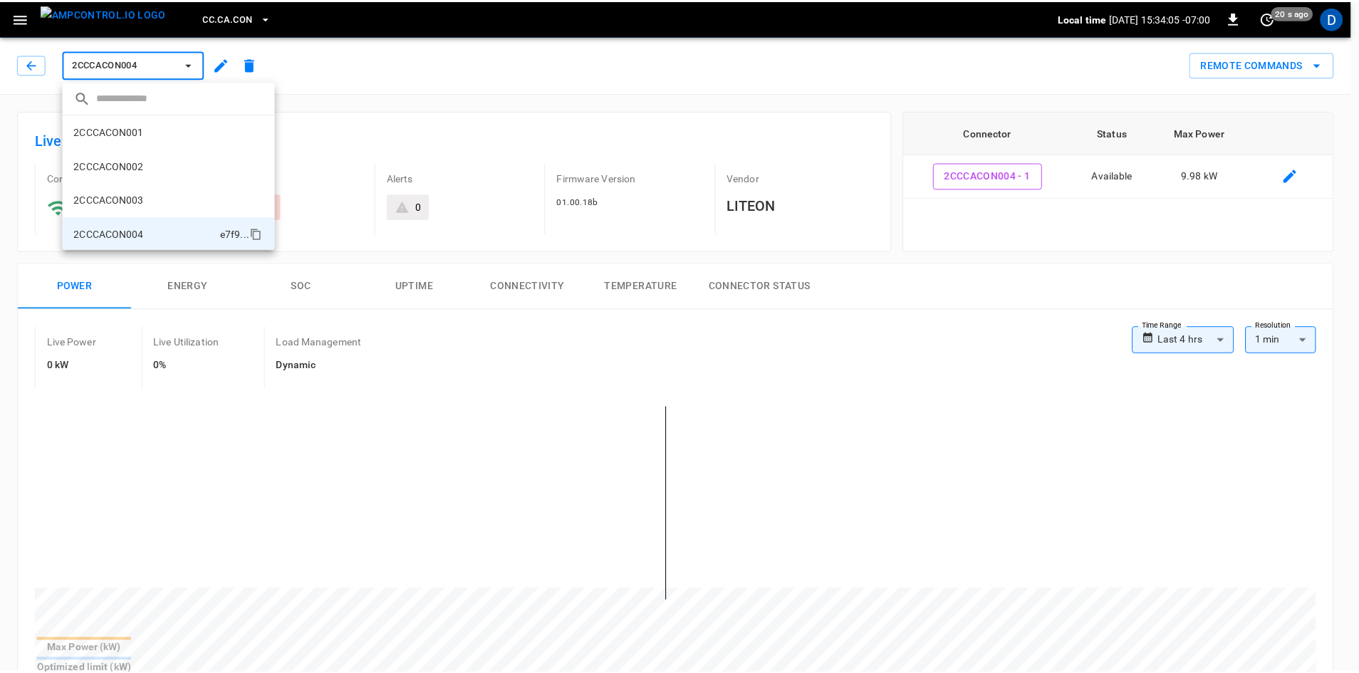
scroll to position [93, 0]
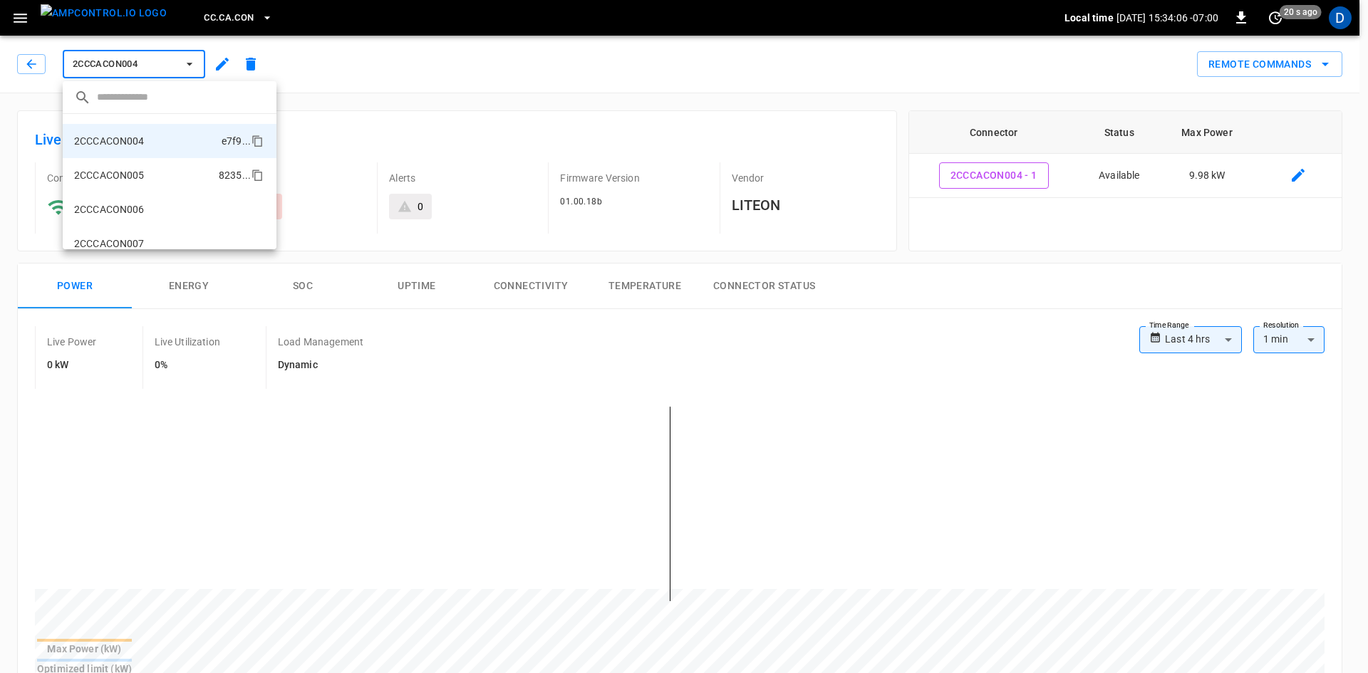
click at [120, 181] on p "2CCCACON005" at bounding box center [109, 175] width 71 height 14
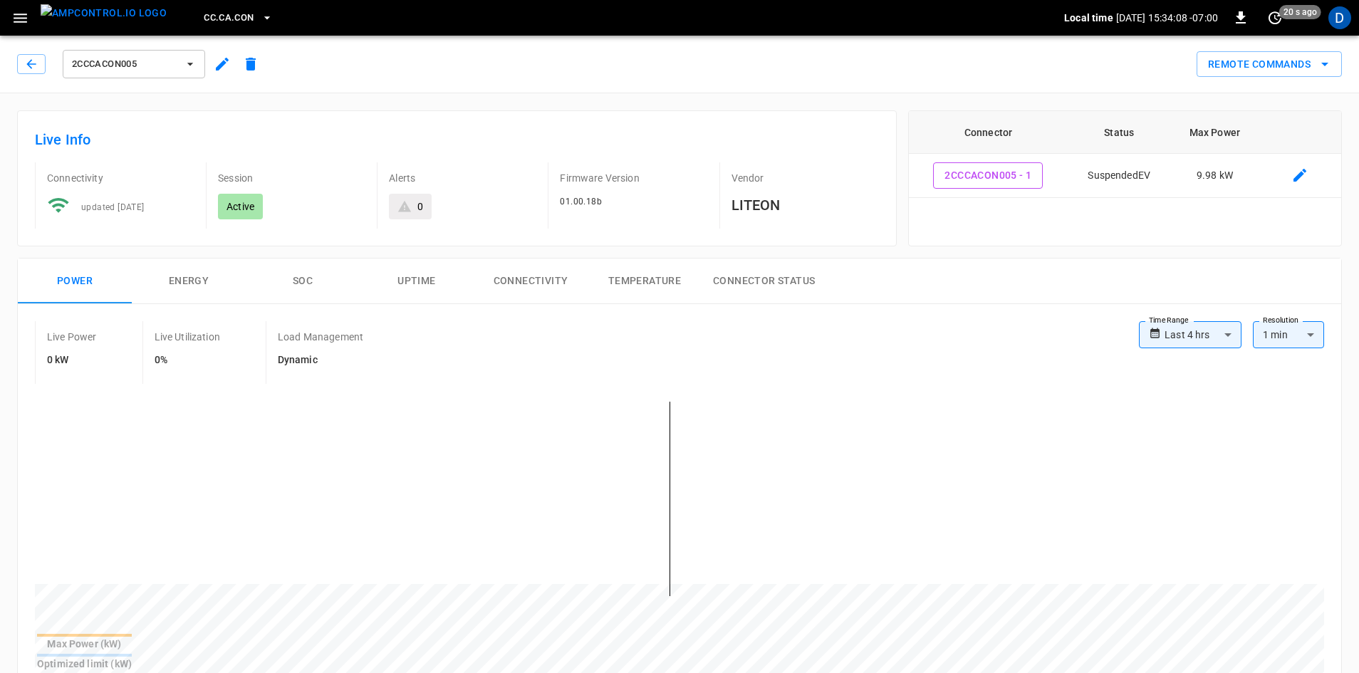
click at [11, 14] on icon "button" at bounding box center [20, 18] width 18 height 18
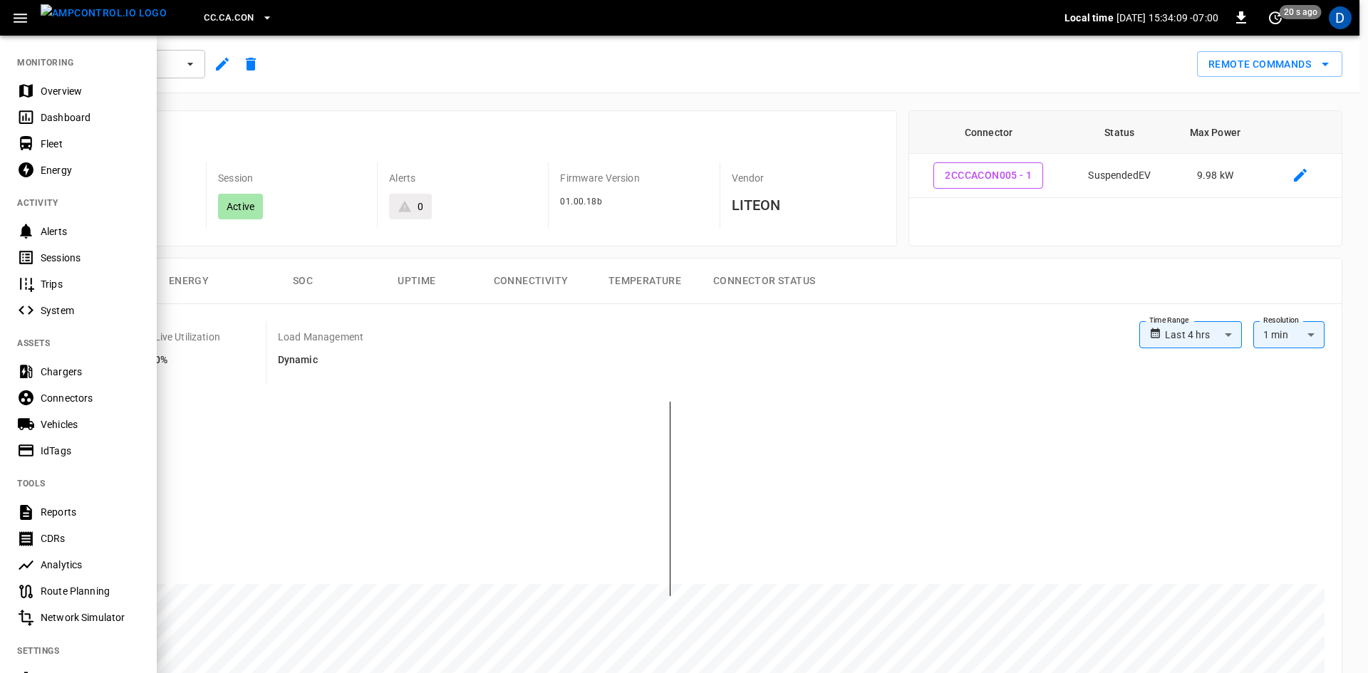
drag, startPoint x: 67, startPoint y: 90, endPoint x: 107, endPoint y: 106, distance: 42.9
click at [67, 90] on div "Overview" at bounding box center [90, 91] width 99 height 14
